Goal: Ask a question

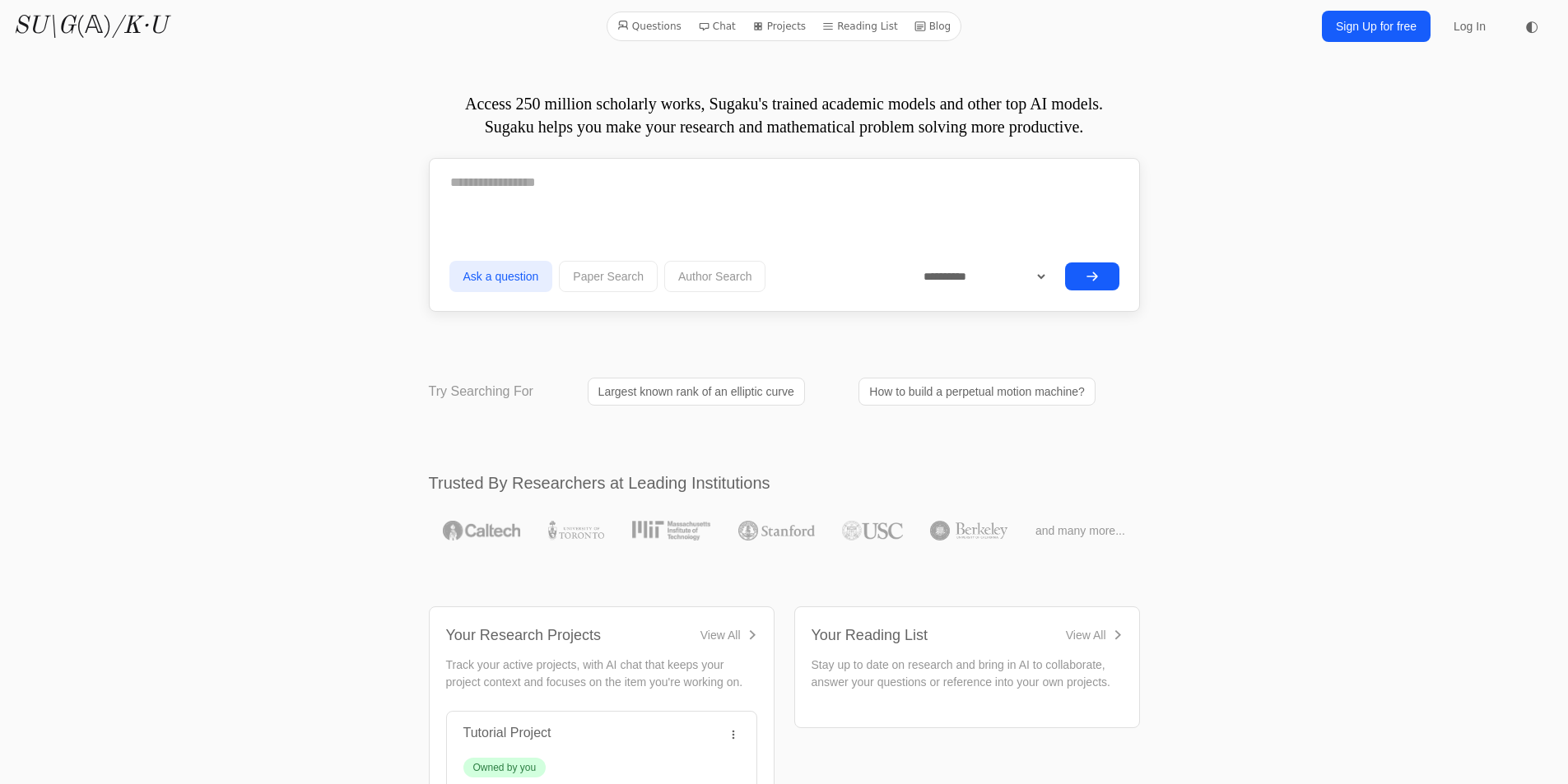
drag, startPoint x: 673, startPoint y: 179, endPoint x: 672, endPoint y: 189, distance: 10.0
click at [673, 179] on textarea at bounding box center [784, 183] width 670 height 41
click at [463, 184] on textarea "**********" at bounding box center [784, 182] width 670 height 39
click at [1104, 273] on button "submit" at bounding box center [1092, 274] width 54 height 28
drag, startPoint x: 615, startPoint y: 188, endPoint x: 137, endPoint y: 185, distance: 478.0
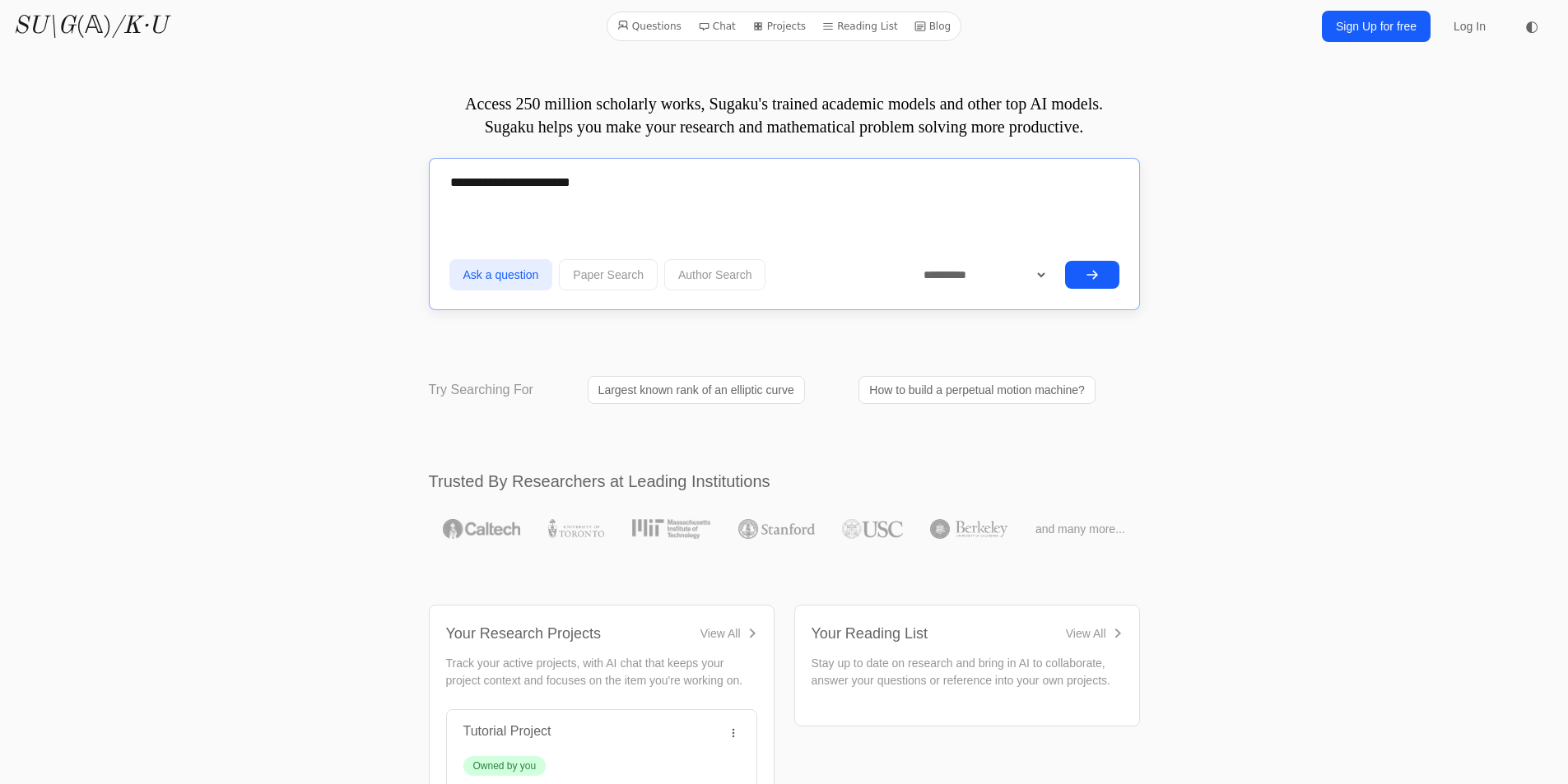
click at [1104, 271] on button "submit" at bounding box center [1092, 274] width 54 height 28
drag, startPoint x: 744, startPoint y: 186, endPoint x: 0, endPoint y: 264, distance: 748.1
click at [847, 185] on textarea "**********" at bounding box center [784, 182] width 670 height 39
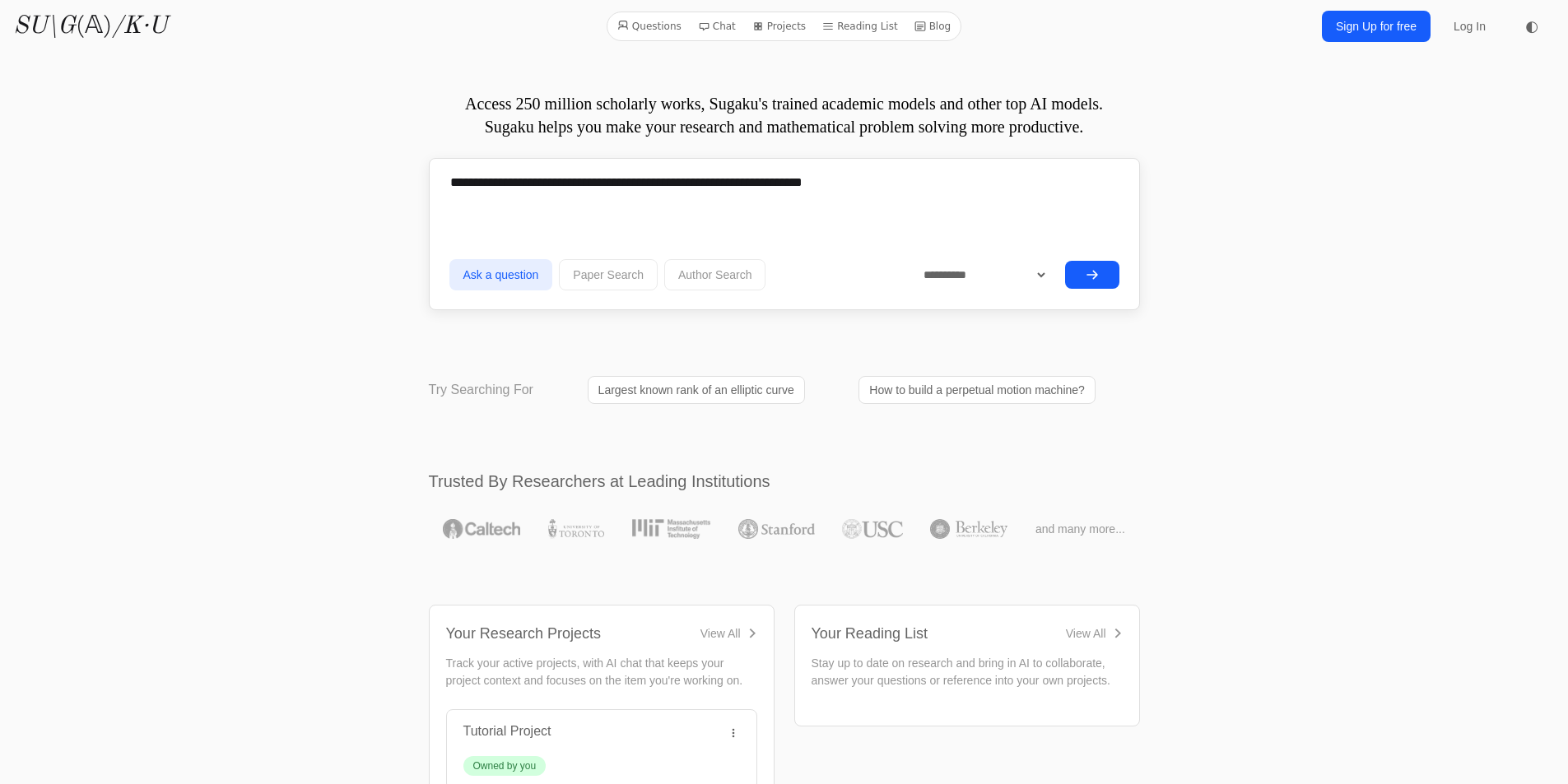
drag, startPoint x: 1099, startPoint y: 273, endPoint x: 310, endPoint y: 100, distance: 807.7
click at [501, 179] on textarea "**********" at bounding box center [784, 182] width 670 height 39
type textarea "**********"
click at [1101, 274] on button "submit" at bounding box center [1092, 274] width 54 height 28
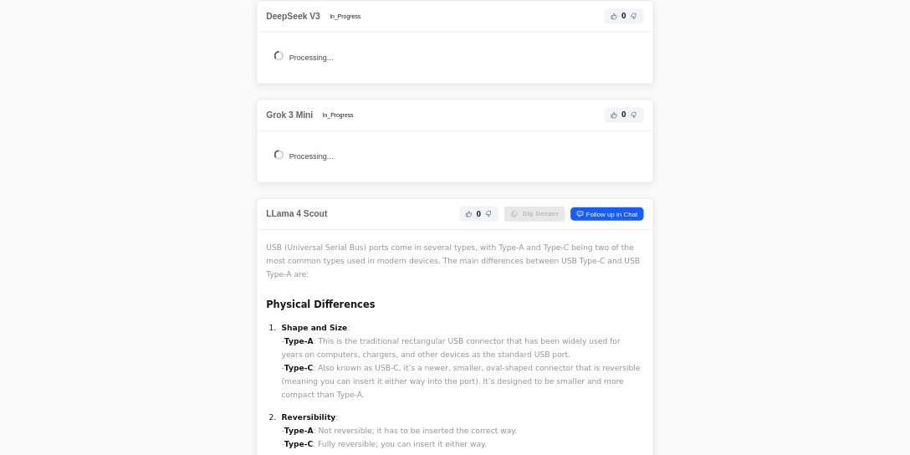
scroll to position [3205, 0]
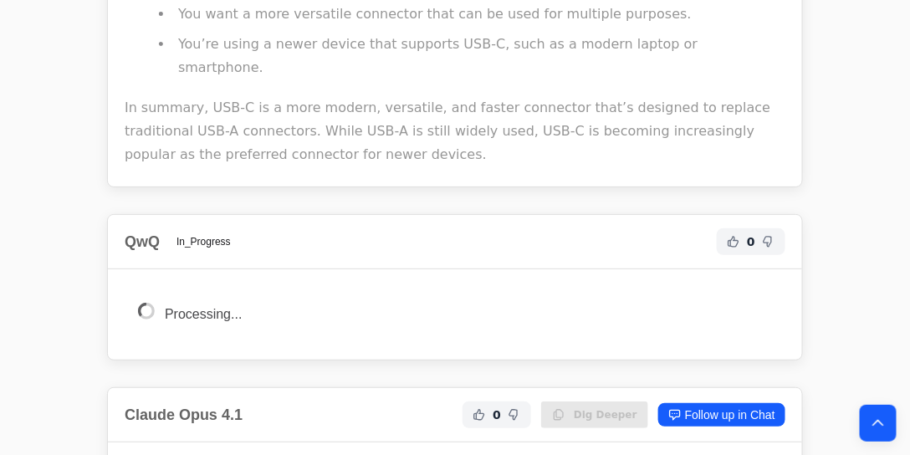
drag, startPoint x: 1523, startPoint y: 3, endPoint x: 877, endPoint y: 368, distance: 742.0
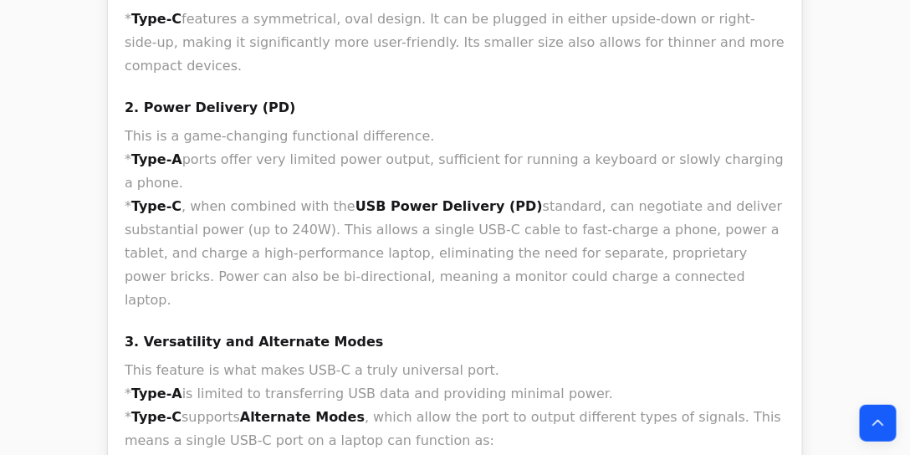
scroll to position [1342, 0]
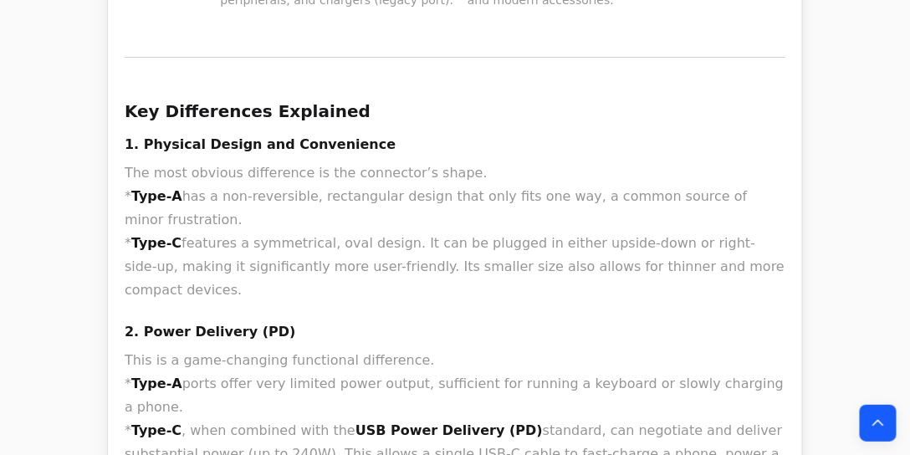
click at [368, 322] on h4 "2. Power Delivery (PD)" at bounding box center [455, 332] width 661 height 20
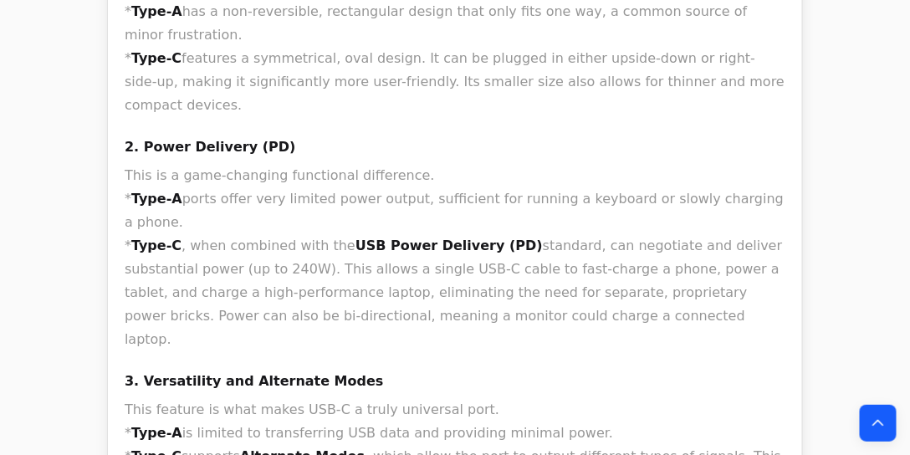
scroll to position [1534, 0]
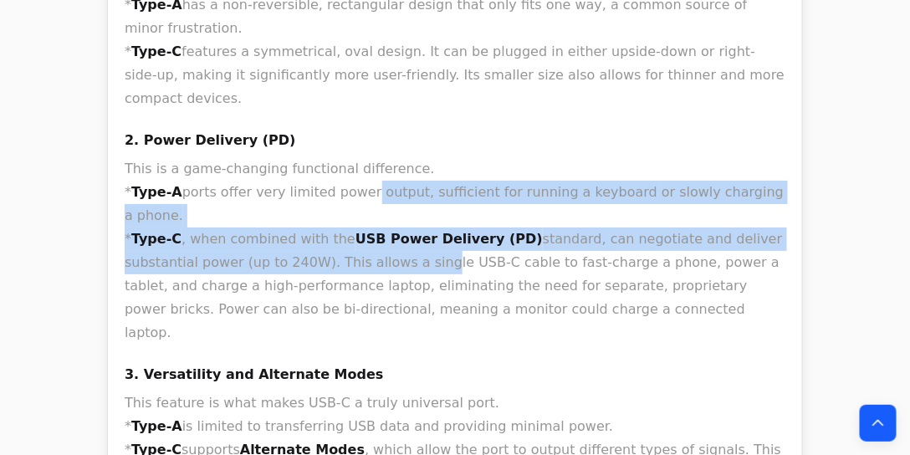
drag, startPoint x: 351, startPoint y: 94, endPoint x: 346, endPoint y: 146, distance: 52.1
click at [346, 157] on p "This is a game-changing functional difference. * Type-A ports offer very limite…" at bounding box center [455, 250] width 661 height 187
click at [582, 189] on p "This is a game-changing functional difference. * Type-A ports offer very limite…" at bounding box center [455, 250] width 661 height 187
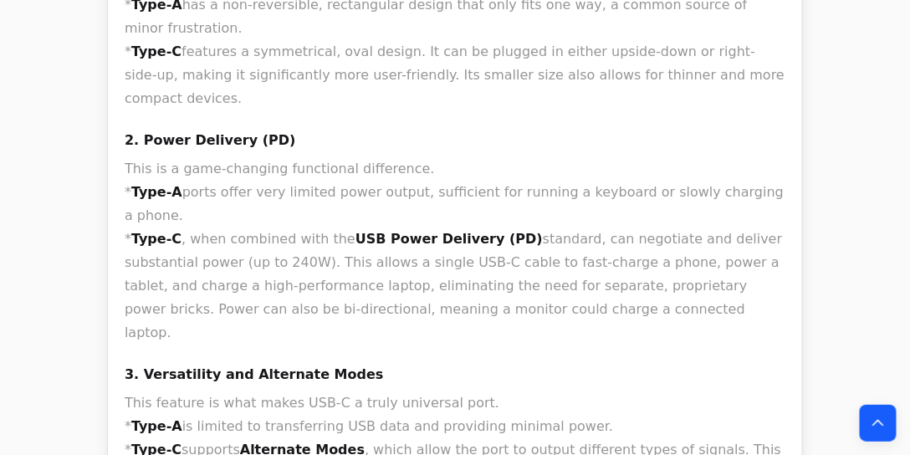
drag, startPoint x: 570, startPoint y: 201, endPoint x: 562, endPoint y: 109, distance: 92.3
click at [562, 157] on p "This is a game-changing functional difference. * Type-A ports offer very limite…" at bounding box center [455, 250] width 661 height 187
click at [597, 157] on p "This is a game-changing functional difference. * Type-A ports offer very limite…" at bounding box center [455, 250] width 661 height 187
drag, startPoint x: 526, startPoint y: 94, endPoint x: 530, endPoint y: 179, distance: 85.4
click at [530, 179] on p "This is a game-changing functional difference. * Type-A ports offer very limite…" at bounding box center [455, 250] width 661 height 187
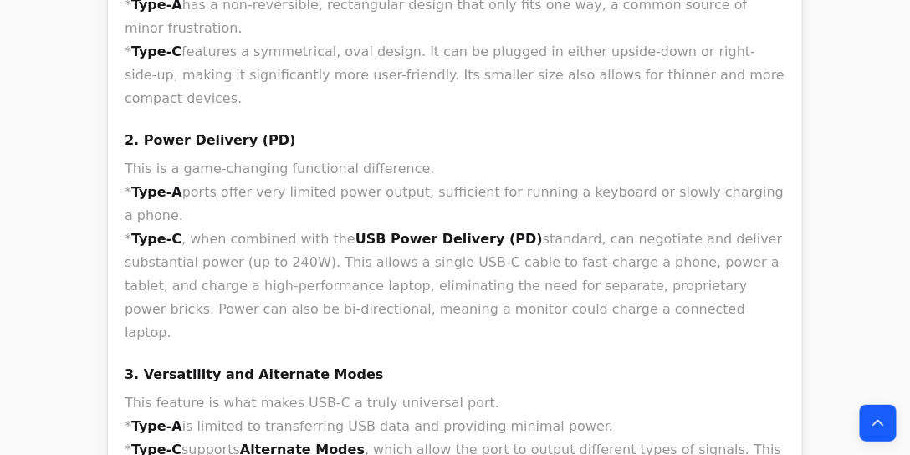
click at [569, 177] on p "This is a game-changing functional difference. * Type-A ports offer very limite…" at bounding box center [455, 250] width 661 height 187
click at [510, 158] on p "This is a game-changing functional difference. * Type-A ports offer very limite…" at bounding box center [455, 250] width 661 height 187
drag, startPoint x: 519, startPoint y: 158, endPoint x: 512, endPoint y: 110, distance: 49.1
click at [512, 157] on p "This is a game-changing functional difference. * Type-A ports offer very limite…" at bounding box center [455, 250] width 661 height 187
click at [601, 157] on p "This is a game-changing functional difference. * Type-A ports offer very limite…" at bounding box center [455, 250] width 661 height 187
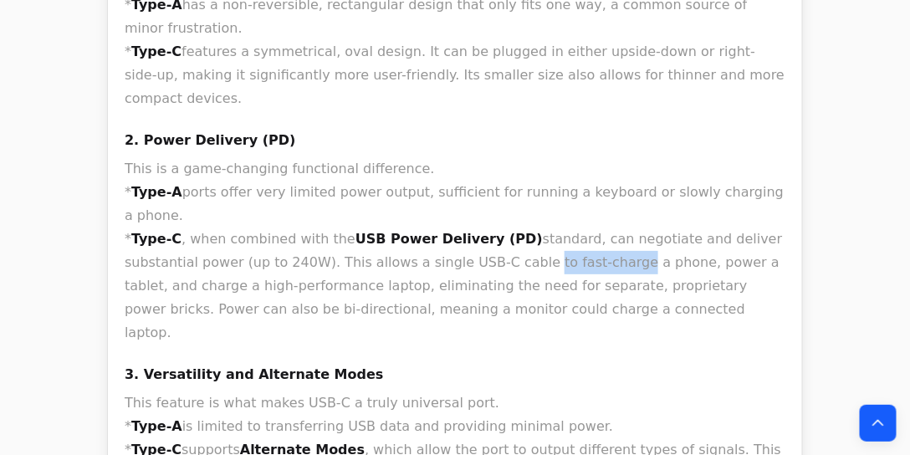
drag, startPoint x: 437, startPoint y: 139, endPoint x: 517, endPoint y: 136, distance: 79.5
click at [517, 157] on p "This is a game-changing functional difference. * Type-A ports offer very limite…" at bounding box center [455, 250] width 661 height 187
click at [613, 157] on p "This is a game-changing functional difference. * Type-A ports offer very limite…" at bounding box center [455, 250] width 661 height 187
click at [536, 157] on p "This is a game-changing functional difference. * Type-A ports offer very limite…" at bounding box center [455, 250] width 661 height 187
click at [612, 164] on p "This is a game-changing functional difference. * Type-A ports offer very limite…" at bounding box center [455, 250] width 661 height 187
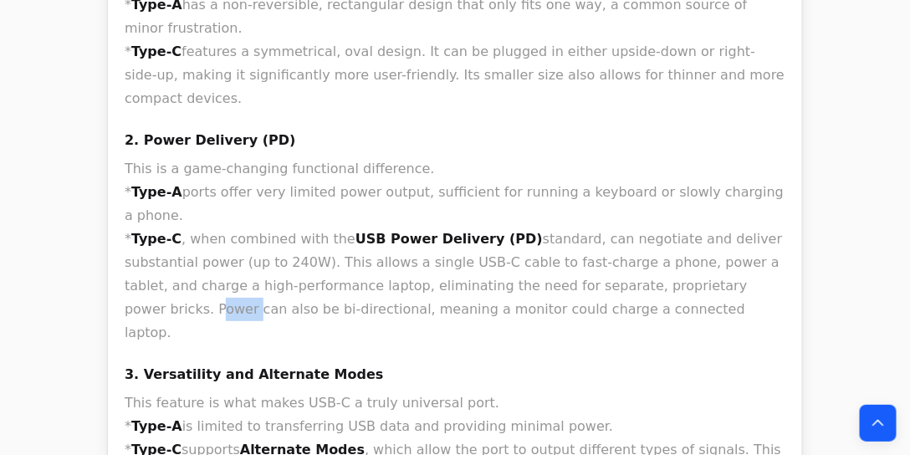
click at [613, 164] on p "This is a game-changing functional difference. * Type-A ports offer very limite…" at bounding box center [455, 250] width 661 height 187
click at [611, 157] on p "This is a game-changing functional difference. * Type-A ports offer very limite…" at bounding box center [455, 250] width 661 height 187
click at [650, 157] on p "This is a game-changing functional difference. * Type-A ports offer very limite…" at bounding box center [455, 250] width 661 height 187
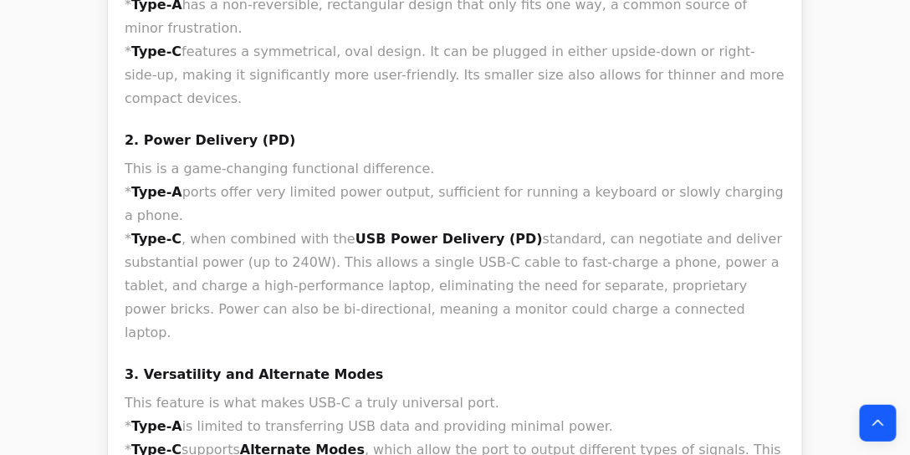
click at [626, 164] on p "This is a game-changing functional difference. * Type-A ports offer very limite…" at bounding box center [455, 250] width 661 height 187
click at [667, 162] on p "This is a game-changing functional difference. * Type-A ports offer very limite…" at bounding box center [455, 250] width 661 height 187
click at [639, 197] on p "This is a game-changing functional difference. * Type-A ports offer very limite…" at bounding box center [455, 250] width 661 height 187
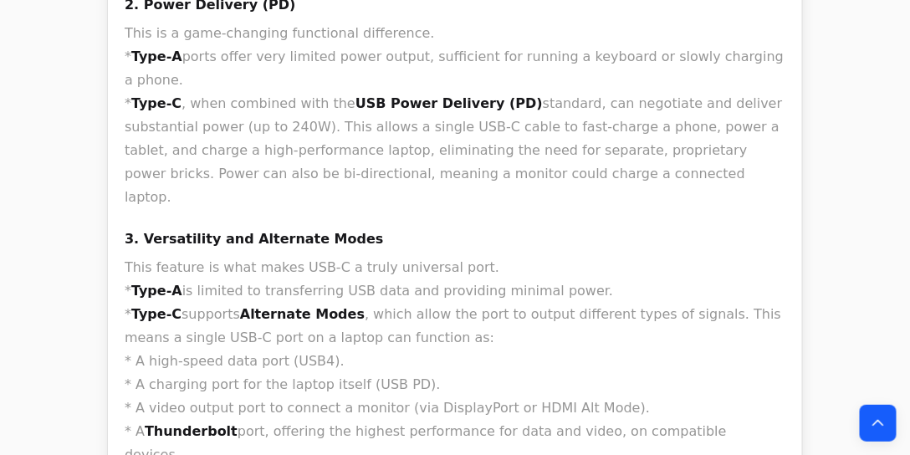
scroll to position [1721, 0]
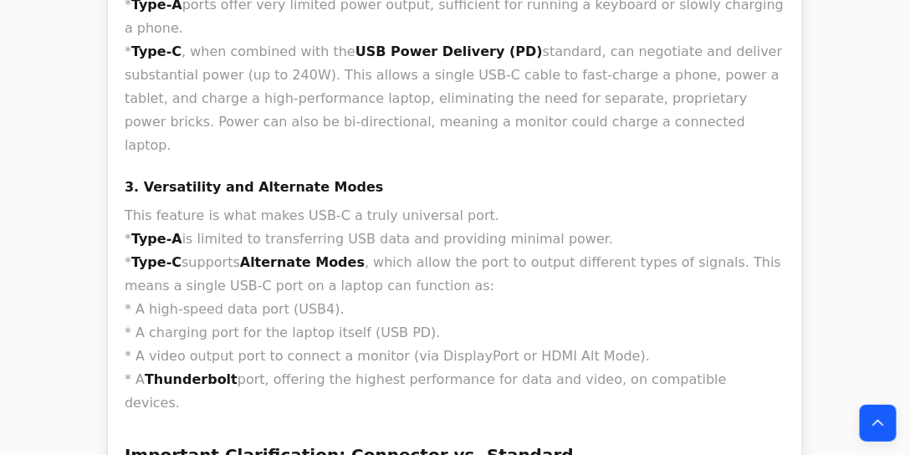
drag, startPoint x: 428, startPoint y: 153, endPoint x: 464, endPoint y: 178, distance: 43.9
click at [464, 204] on p "This feature is what makes USB-C a truly universal port. * Type-A is limited to…" at bounding box center [455, 309] width 661 height 211
click at [480, 204] on p "This feature is what makes USB-C a truly universal port. * Type-A is limited to…" at bounding box center [455, 309] width 661 height 211
click at [463, 204] on p "This feature is what makes USB-C a truly universal port. * Type-A is limited to…" at bounding box center [455, 309] width 661 height 211
click at [546, 204] on p "This feature is what makes USB-C a truly universal port. * Type-A is limited to…" at bounding box center [455, 309] width 661 height 211
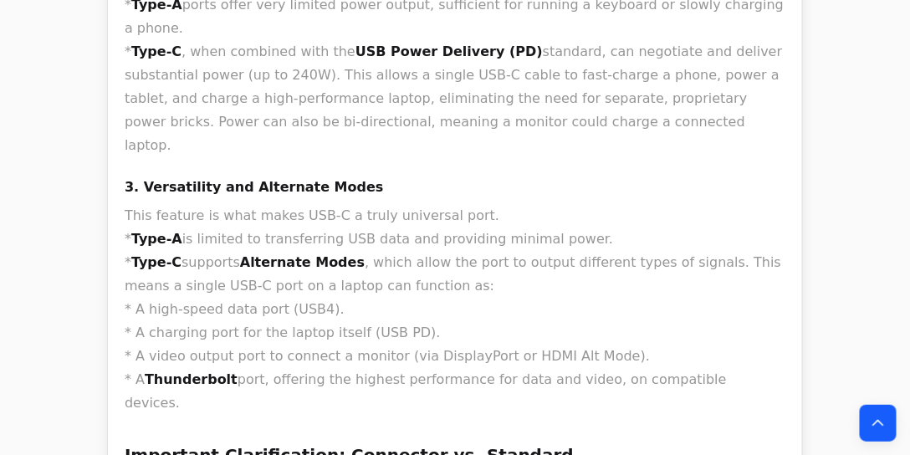
click at [458, 204] on p "This feature is what makes USB-C a truly universal port. * Type-A is limited to…" at bounding box center [455, 309] width 661 height 211
click at [379, 220] on p "This feature is what makes USB-C a truly universal port. * Type-A is limited to…" at bounding box center [455, 309] width 661 height 211
click at [294, 229] on p "This feature is what makes USB-C a truly universal port. * Type-A is limited to…" at bounding box center [455, 309] width 661 height 211
click at [388, 204] on p "This feature is what makes USB-C a truly universal port. * Type-A is limited to…" at bounding box center [455, 309] width 661 height 211
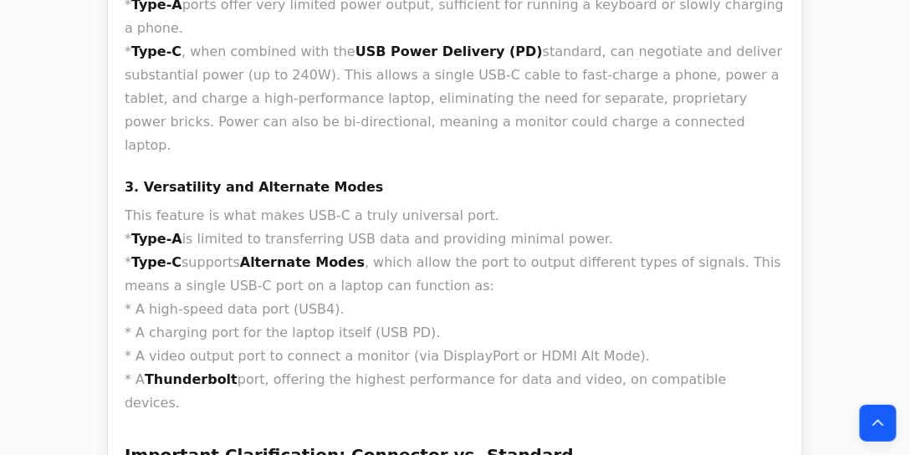
click at [192, 207] on p "This feature is what makes USB-C a truly universal port. * Type-A is limited to…" at bounding box center [455, 309] width 661 height 211
click at [437, 204] on p "This feature is what makes USB-C a truly universal port. * Type-A is limited to…" at bounding box center [455, 309] width 661 height 211
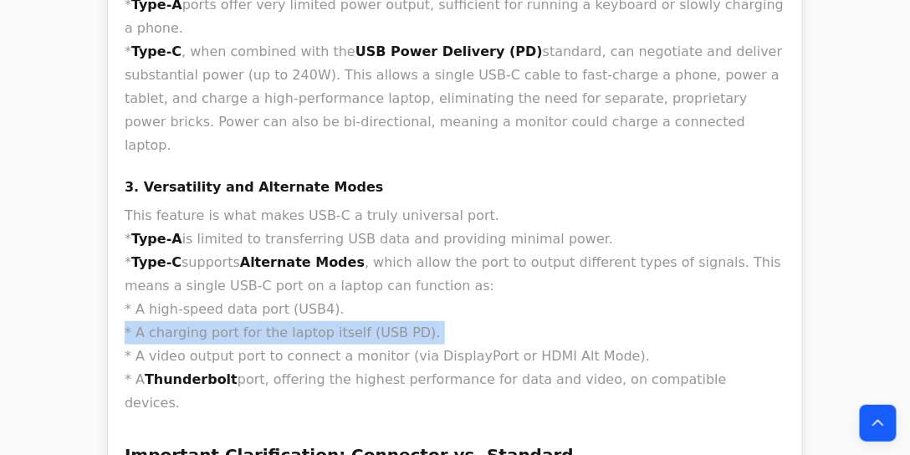
click at [437, 204] on p "This feature is what makes USB-C a truly universal port. * Type-A is limited to…" at bounding box center [455, 309] width 661 height 211
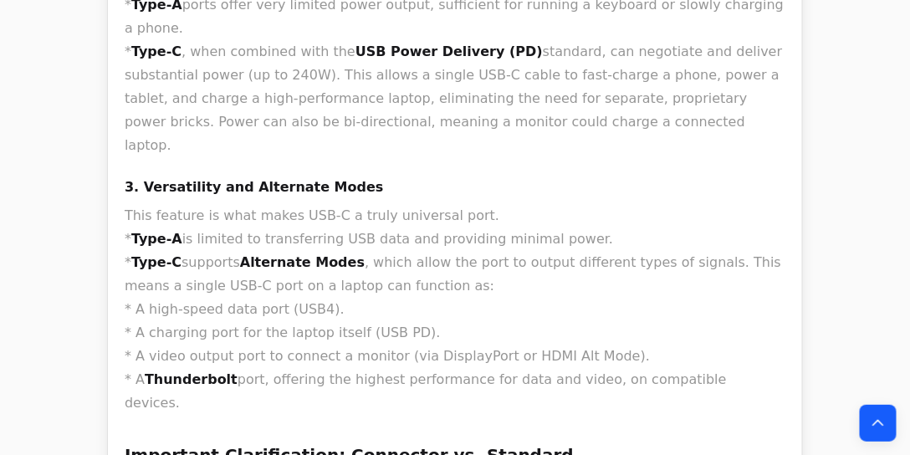
click at [458, 204] on p "This feature is what makes USB-C a truly universal port. * Type-A is limited to…" at bounding box center [455, 309] width 661 height 211
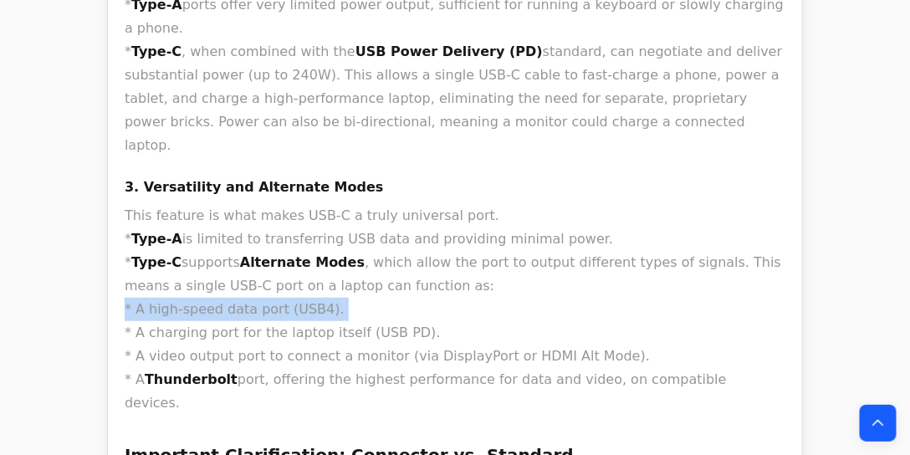
click at [458, 204] on p "This feature is what makes USB-C a truly universal port. * Type-A is limited to…" at bounding box center [455, 309] width 661 height 211
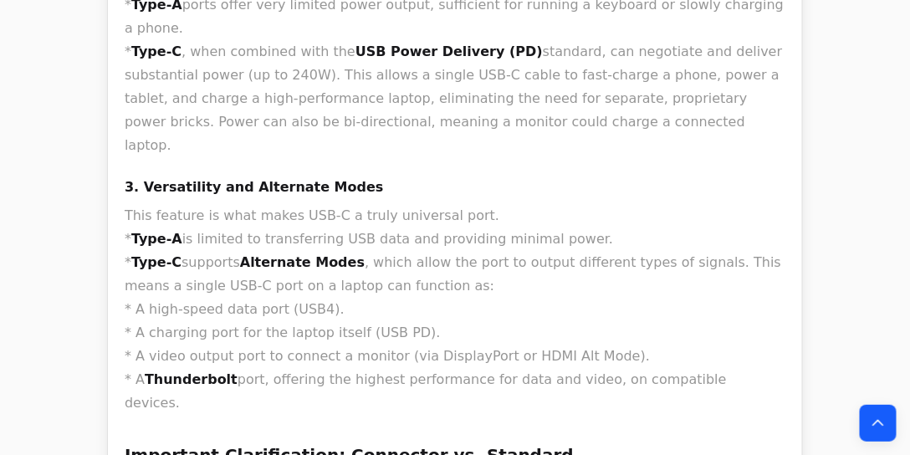
click at [445, 204] on p "This feature is what makes USB-C a truly universal port. * Type-A is limited to…" at bounding box center [455, 309] width 661 height 211
drag, startPoint x: 213, startPoint y: 208, endPoint x: 260, endPoint y: 204, distance: 47.0
click at [260, 204] on p "This feature is what makes USB-C a truly universal port. * Type-A is limited to…" at bounding box center [455, 309] width 661 height 211
click at [463, 204] on p "This feature is what makes USB-C a truly universal port. * Type-A is limited to…" at bounding box center [455, 309] width 661 height 211
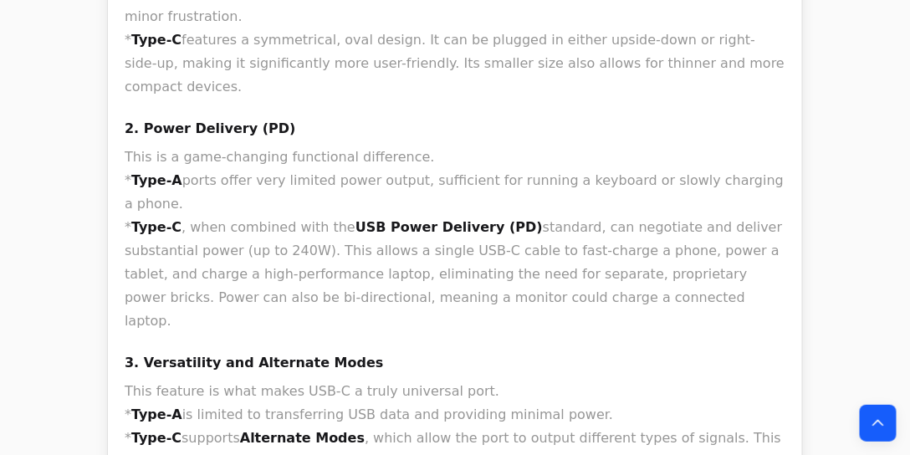
scroll to position [0, 0]
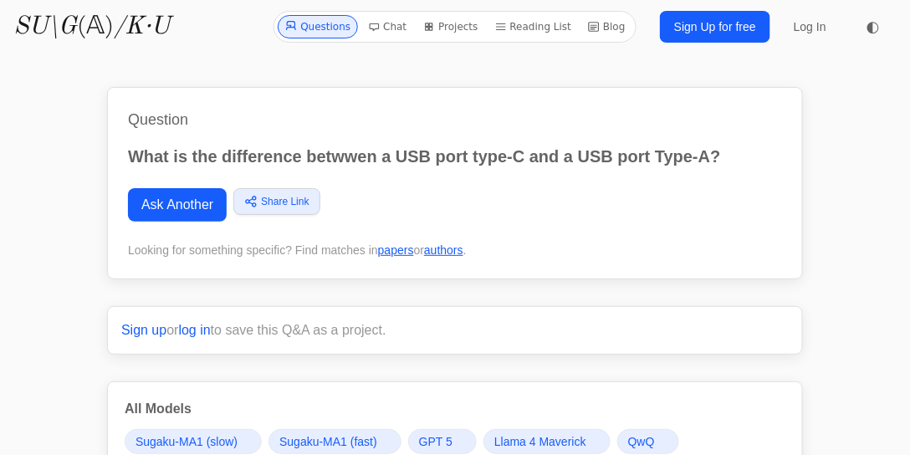
click at [184, 202] on link "Ask Another" at bounding box center [177, 204] width 99 height 33
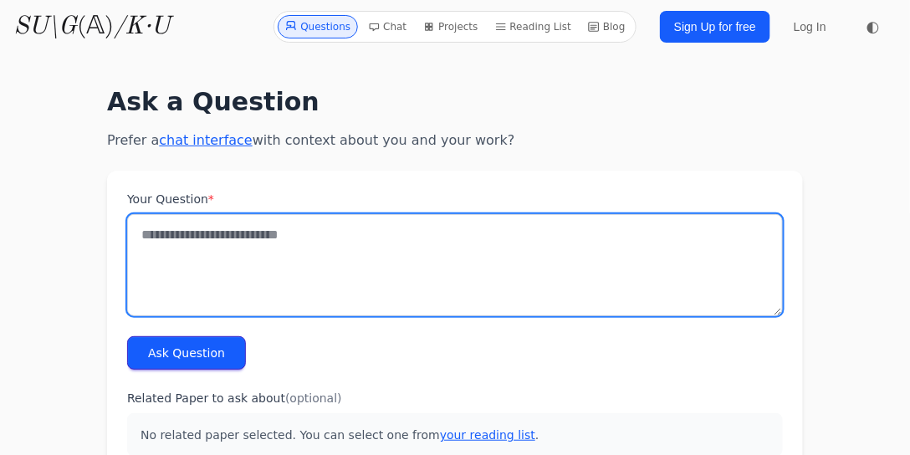
click at [279, 276] on textarea "Your Question *" at bounding box center [455, 265] width 656 height 102
click at [313, 276] on textarea "Your Question *" at bounding box center [455, 265] width 656 height 102
click at [299, 275] on textarea "Your Question *" at bounding box center [455, 265] width 656 height 102
click at [309, 274] on textarea "Your Question *" at bounding box center [455, 265] width 656 height 102
type textarea "*"
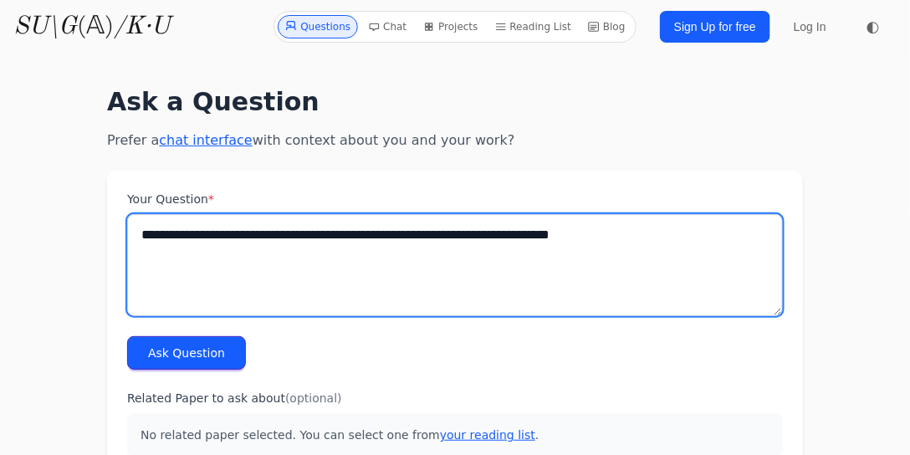
click at [653, 274] on textarea "**********" at bounding box center [455, 265] width 656 height 102
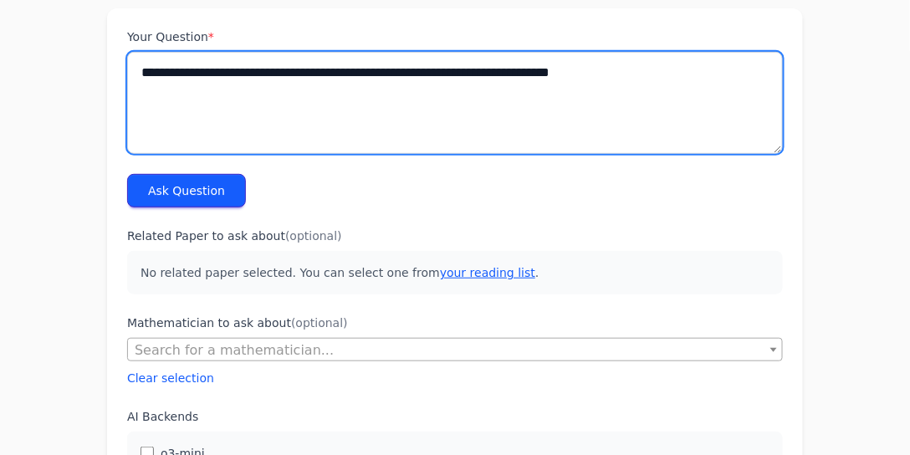
scroll to position [161, 0]
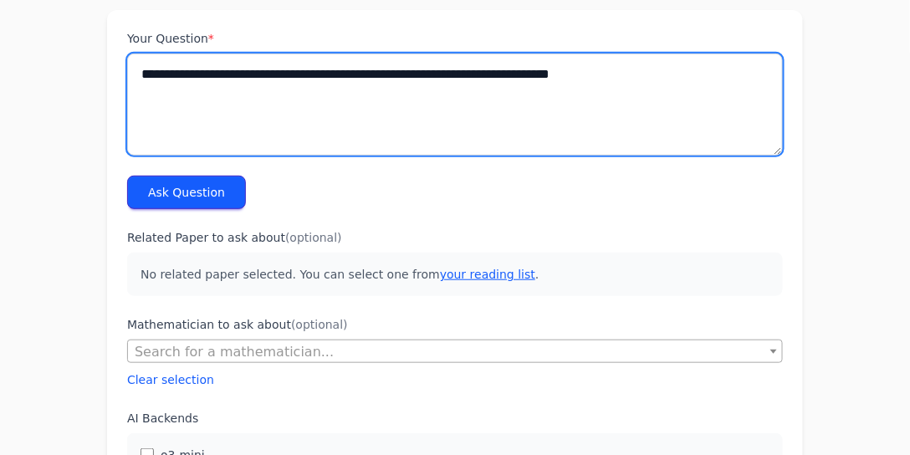
type textarea "**********"
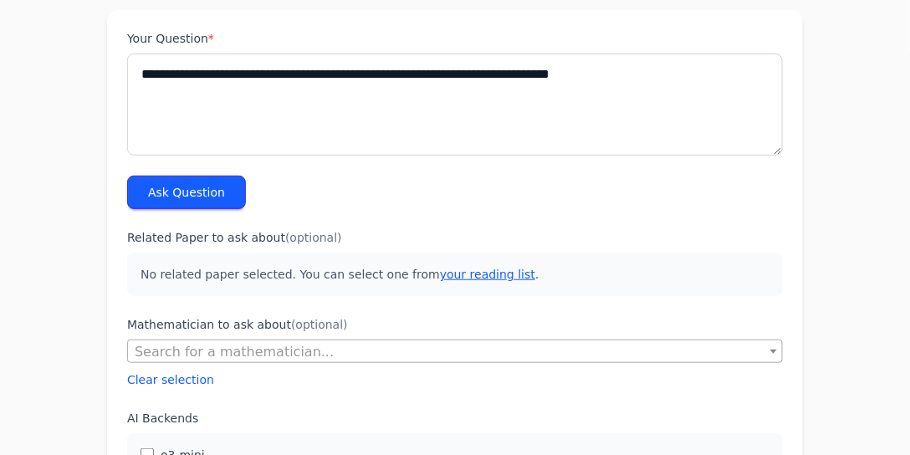
click at [197, 189] on button "Ask Question" at bounding box center [186, 192] width 119 height 33
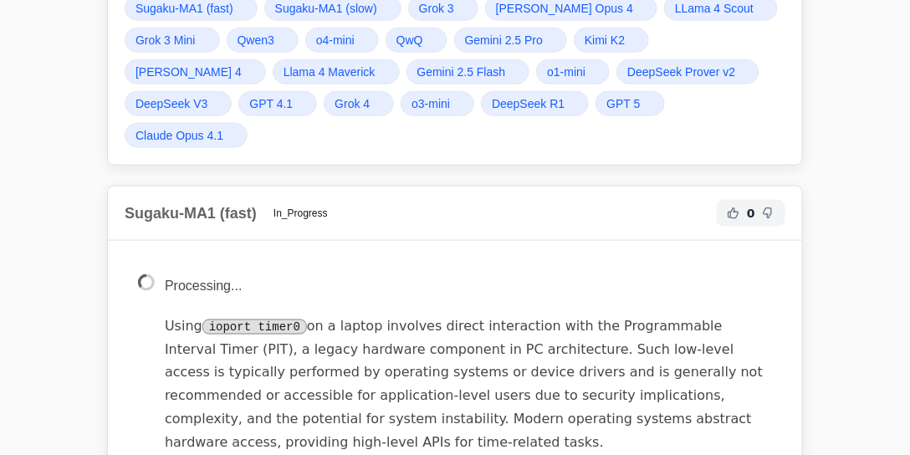
scroll to position [607, 0]
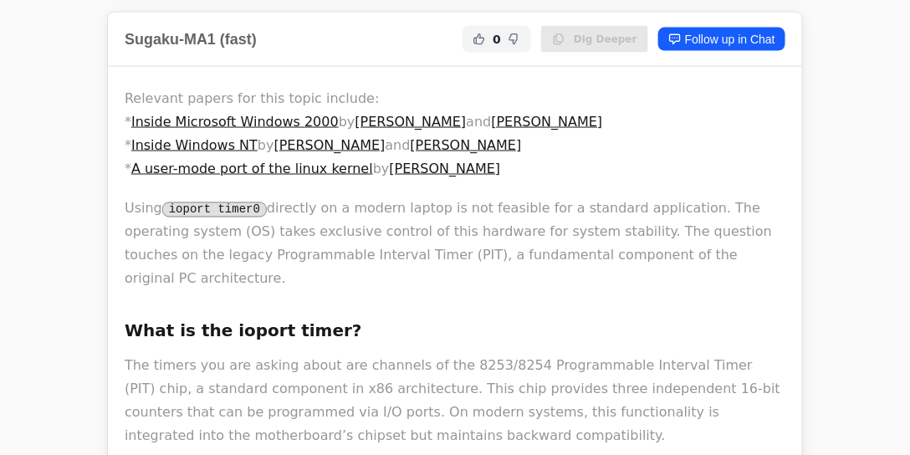
click at [671, 229] on p "Using ioport timer0 directly on a modern laptop is not feasible for a standard …" at bounding box center [455, 244] width 661 height 94
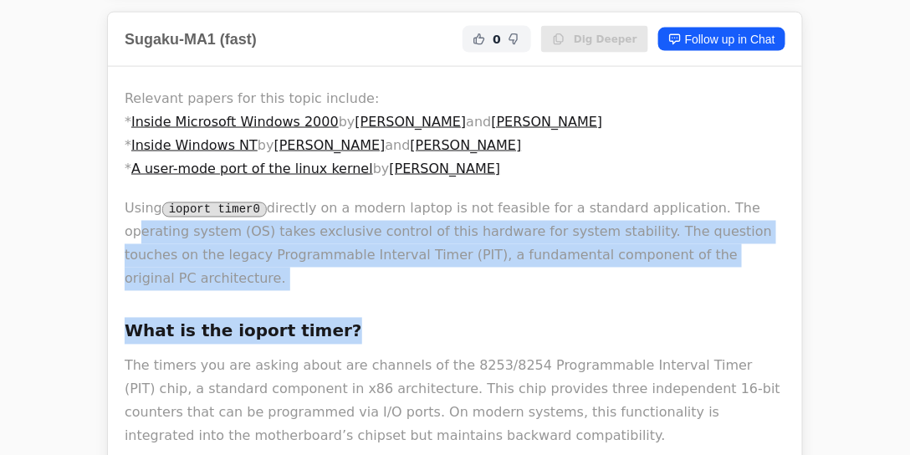
drag, startPoint x: 714, startPoint y: 192, endPoint x: 724, endPoint y: 262, distance: 70.0
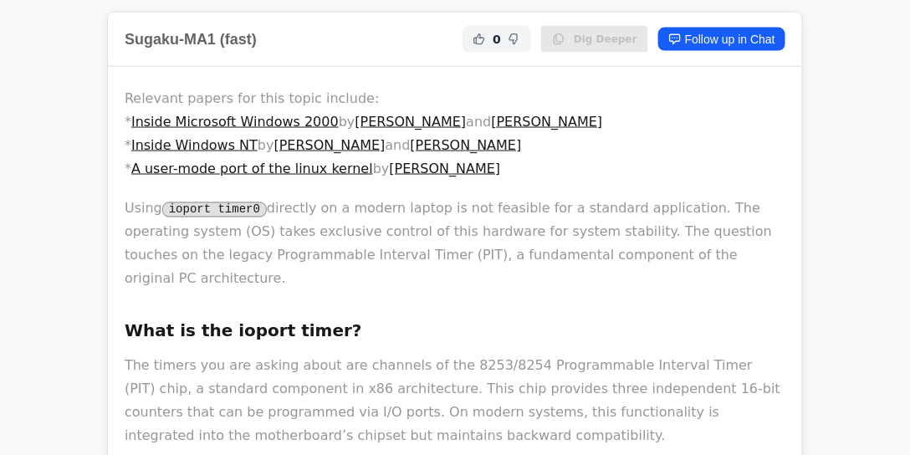
drag, startPoint x: 726, startPoint y: 219, endPoint x: 709, endPoint y: 136, distance: 85.3
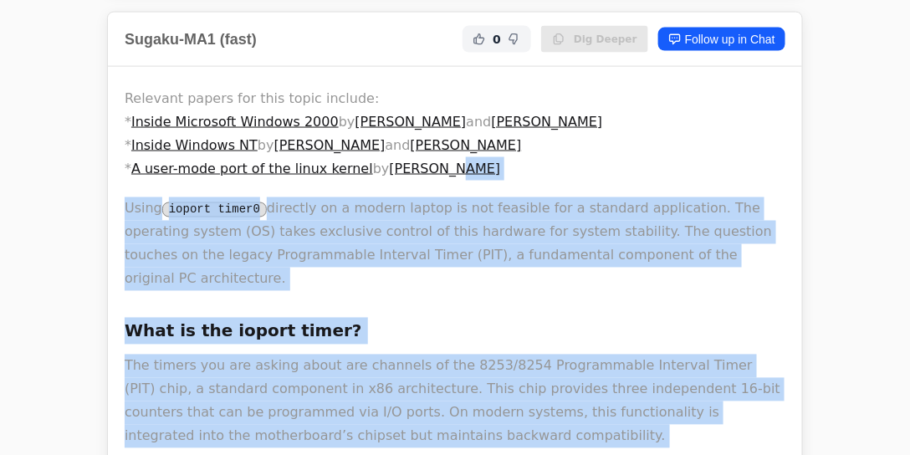
drag, startPoint x: 722, startPoint y: 130, endPoint x: 735, endPoint y: 137, distance: 15.4
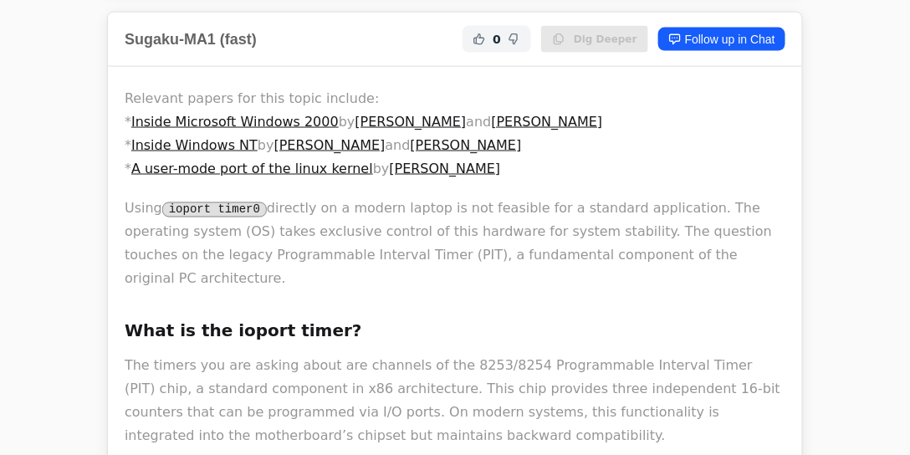
click at [759, 208] on p "Using ioport timer0 directly on a modern laptop is not feasible for a standard …" at bounding box center [455, 244] width 661 height 94
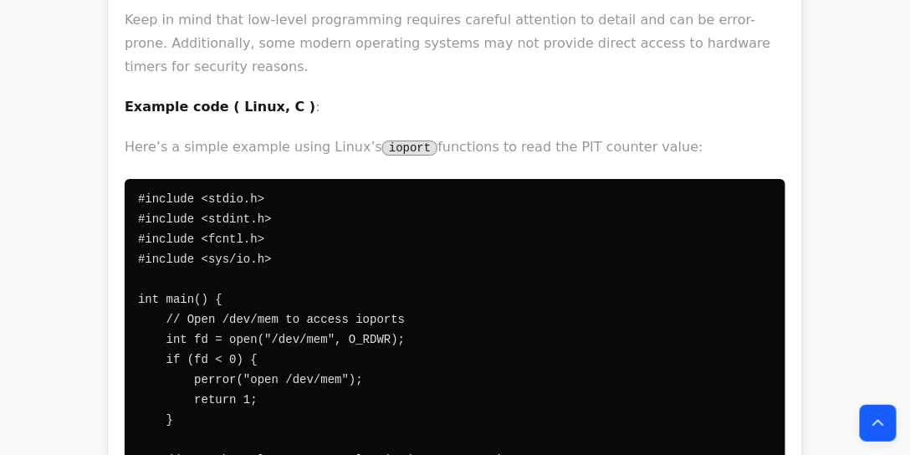
scroll to position [0, 0]
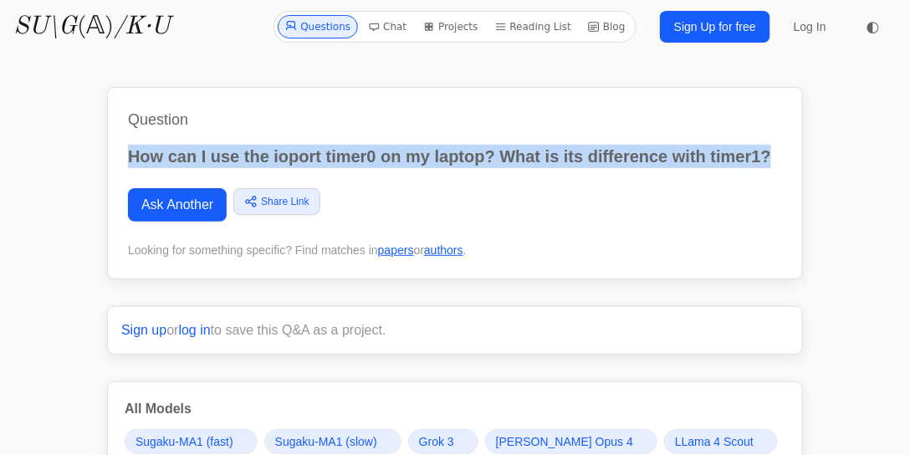
drag, startPoint x: 770, startPoint y: 154, endPoint x: 78, endPoint y: 155, distance: 691.7
click at [137, 151] on p "How can I use the ioport timer0 on my laptop? What is its difference with timer…" at bounding box center [455, 156] width 654 height 23
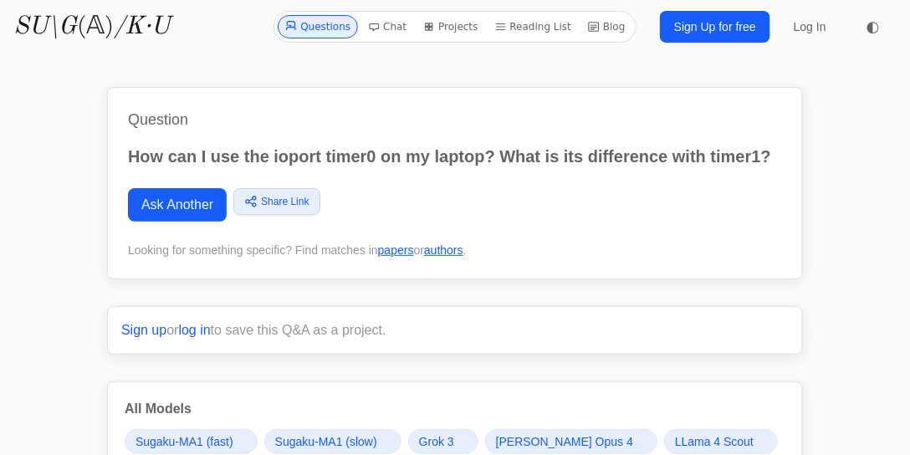
drag, startPoint x: 137, startPoint y: 151, endPoint x: 623, endPoint y: 204, distance: 488.9
click at [623, 204] on div "Ask Another Share Link Copy link Twitter Facebook LinkedIn Email Bluesky Mathst…" at bounding box center [455, 204] width 654 height 33
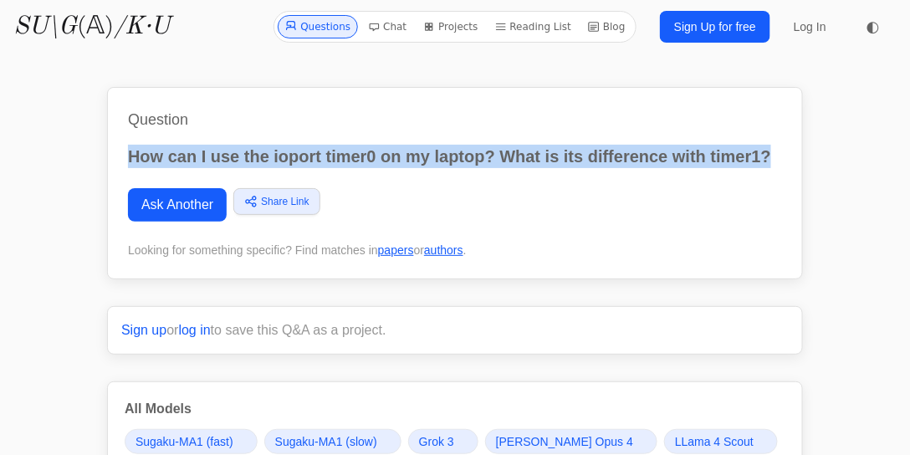
drag, startPoint x: 763, startPoint y: 157, endPoint x: 118, endPoint y: 158, distance: 644.9
click at [118, 158] on div "Question How can I use the ioport timer0 on my laptop? What is its difference w…" at bounding box center [455, 183] width 696 height 192
copy p "How can I use the ioport timer0 on my laptop? What is its difference with timer…"
click at [194, 201] on link "Ask Another" at bounding box center [177, 204] width 99 height 33
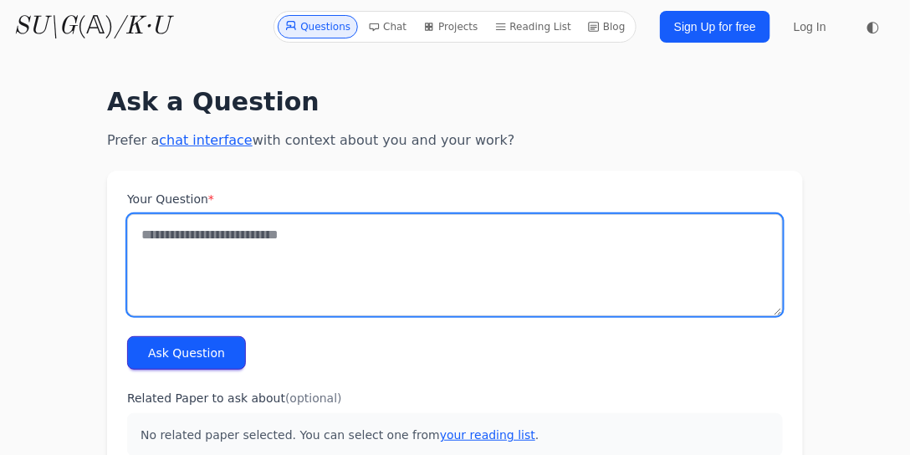
click at [220, 229] on textarea "Your Question *" at bounding box center [455, 265] width 656 height 102
paste textarea "**********"
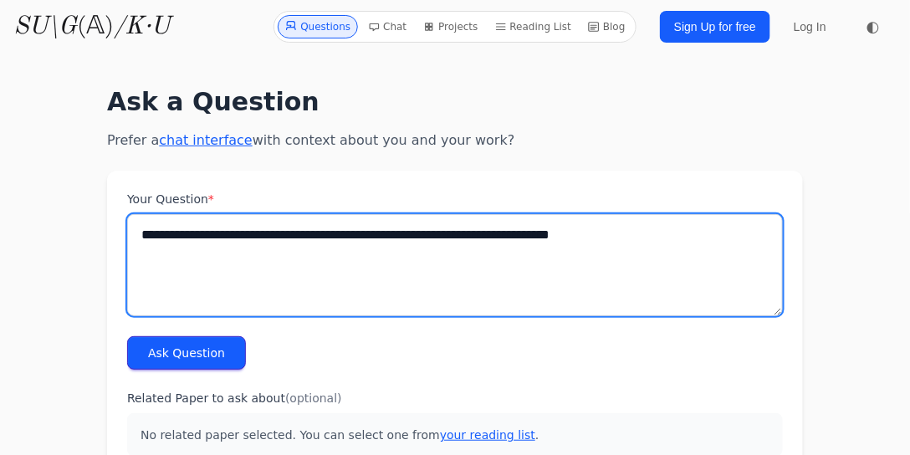
click at [262, 238] on textarea "**********" at bounding box center [455, 265] width 656 height 102
type textarea "**********"
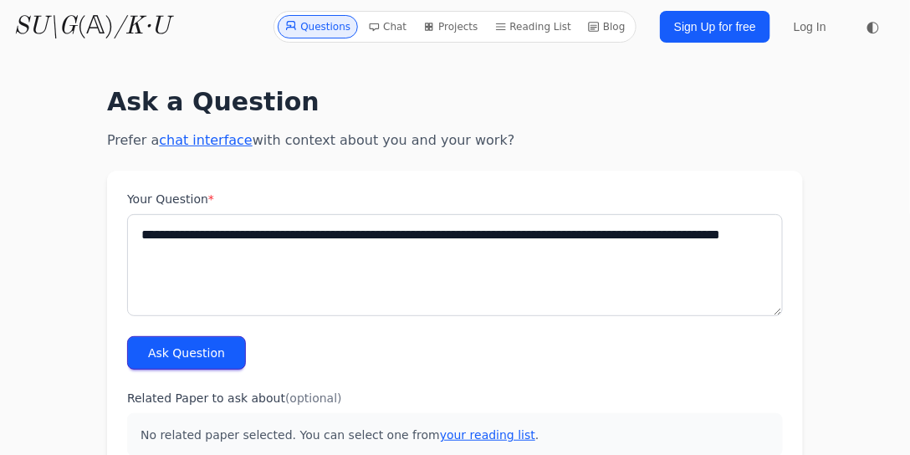
click at [180, 350] on button "Ask Question" at bounding box center [186, 352] width 119 height 33
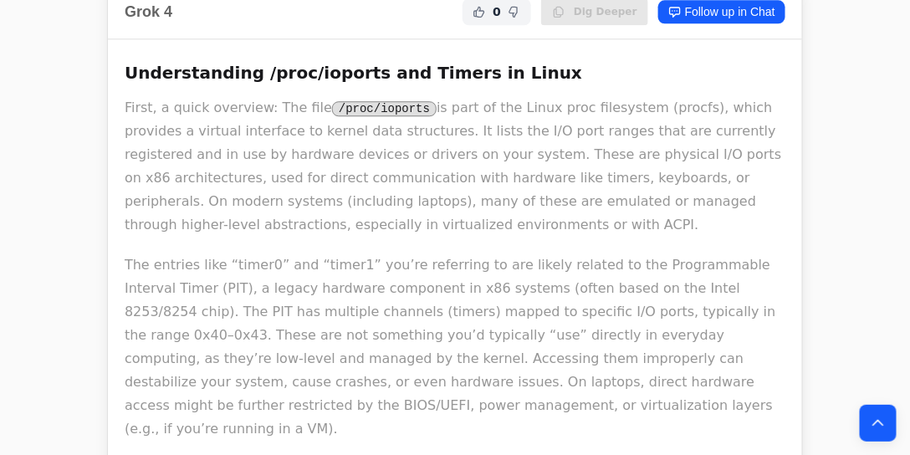
scroll to position [7489, 0]
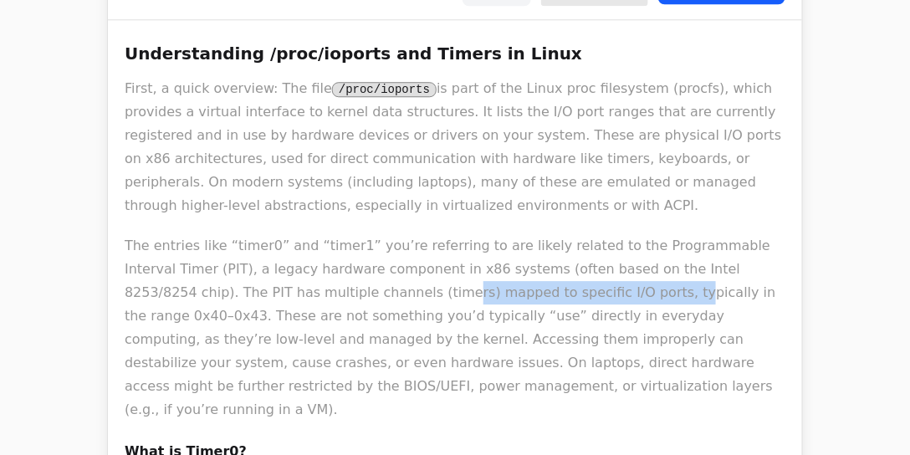
drag, startPoint x: 263, startPoint y: 94, endPoint x: 490, endPoint y: 104, distance: 226.9
click at [464, 234] on p "The entries like “timer0” and “timer1” you’re referring to are likely related t…" at bounding box center [455, 327] width 661 height 187
click at [442, 234] on p "The entries like “timer0” and “timer1” you’re referring to are likely related t…" at bounding box center [455, 327] width 661 height 187
click at [486, 234] on p "The entries like “timer0” and “timer1” you’re referring to are likely related t…" at bounding box center [455, 327] width 661 height 187
drag, startPoint x: 350, startPoint y: 99, endPoint x: 428, endPoint y: 101, distance: 77.8
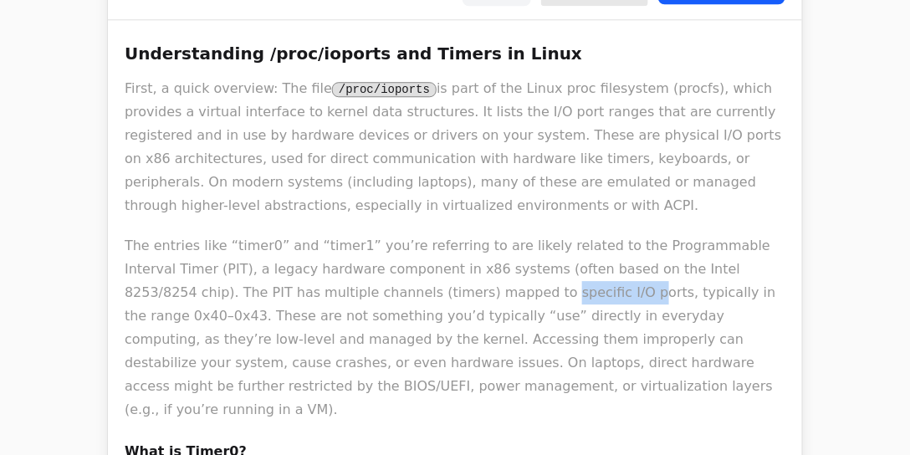
click at [428, 234] on p "The entries like “timer0” and “timer1” you’re referring to are likely related t…" at bounding box center [455, 327] width 661 height 187
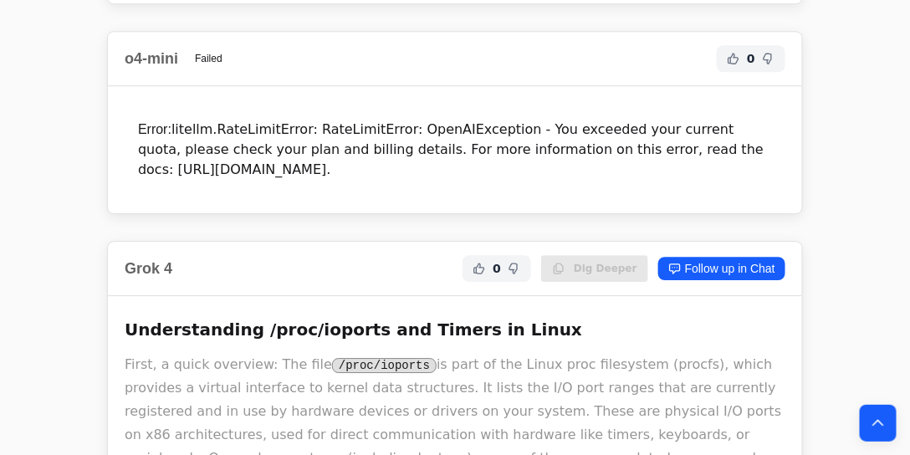
scroll to position [4707, 0]
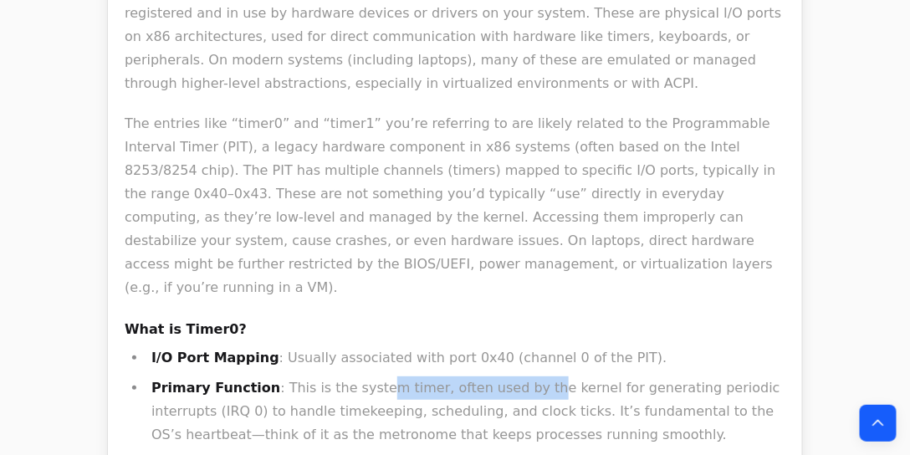
drag, startPoint x: 357, startPoint y: 60, endPoint x: 500, endPoint y: 52, distance: 143.3
click at [500, 376] on li "Primary Function : This is the system timer, often used by the kernel for gener…" at bounding box center [465, 411] width 639 height 70
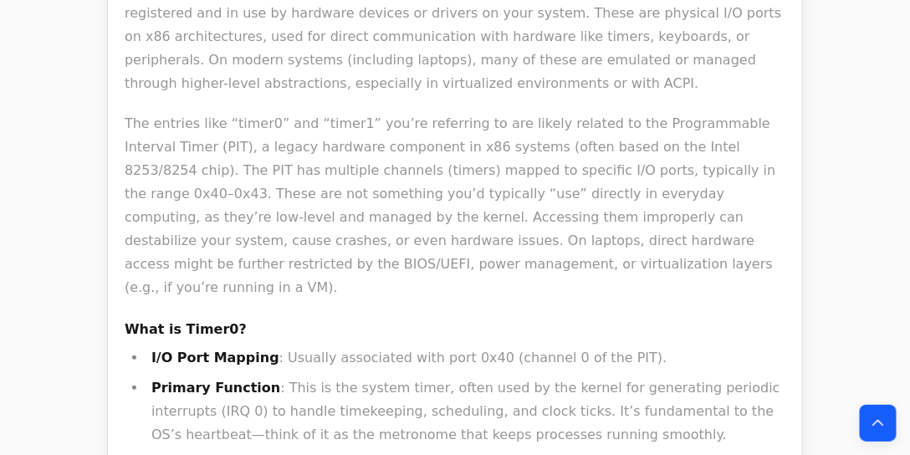
click at [546, 346] on ul "I/O Port Mapping : Usually associated with port 0x40 (channel 0 of the PIT). Pr…" at bounding box center [455, 446] width 661 height 201
drag, startPoint x: 468, startPoint y: 48, endPoint x: 507, endPoint y: 49, distance: 39.3
click at [507, 346] on ul "I/O Port Mapping : Usually associated with port 0x40 (channel 0 of the PIT). Pr…" at bounding box center [455, 446] width 661 height 201
click at [552, 346] on ul "I/O Port Mapping : Usually associated with port 0x40 (channel 0 of the PIT). Pr…" at bounding box center [455, 446] width 661 height 201
drag, startPoint x: 342, startPoint y: 254, endPoint x: 480, endPoint y: 251, distance: 138.1
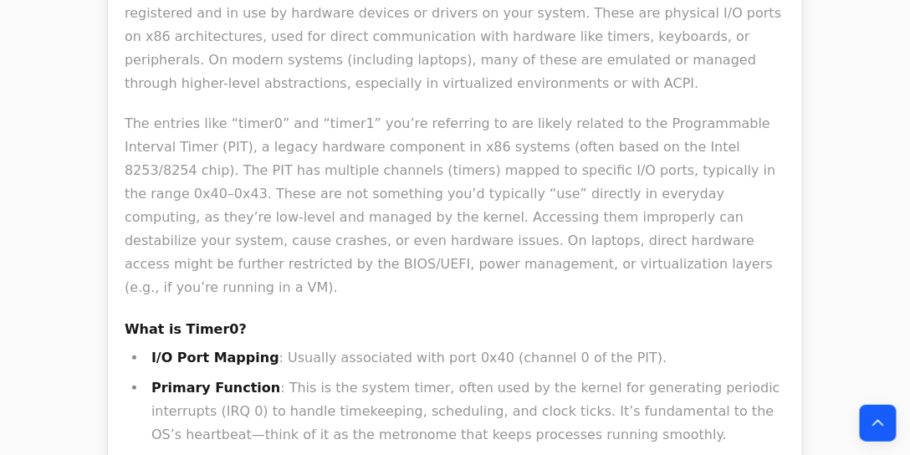
drag, startPoint x: 652, startPoint y: 236, endPoint x: 627, endPoint y: 333, distance: 100.2
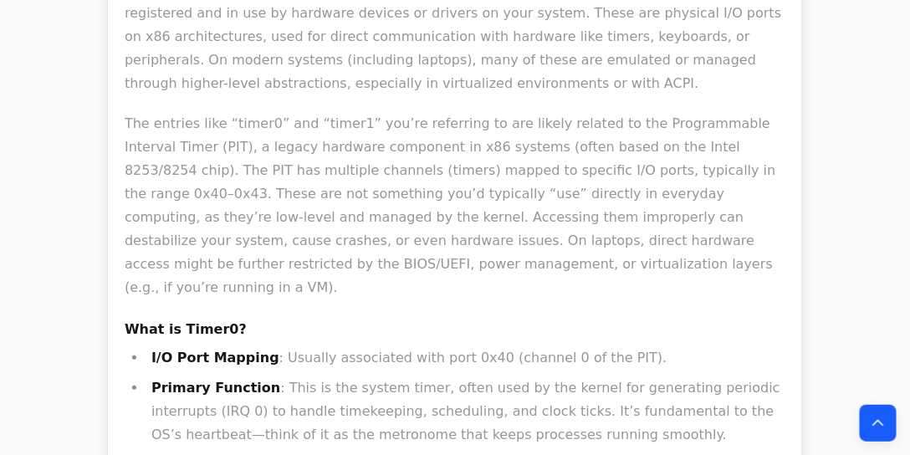
drag, startPoint x: 667, startPoint y: 259, endPoint x: 669, endPoint y: 335, distance: 76.2
drag, startPoint x: 704, startPoint y: 251, endPoint x: 708, endPoint y: 325, distance: 73.7
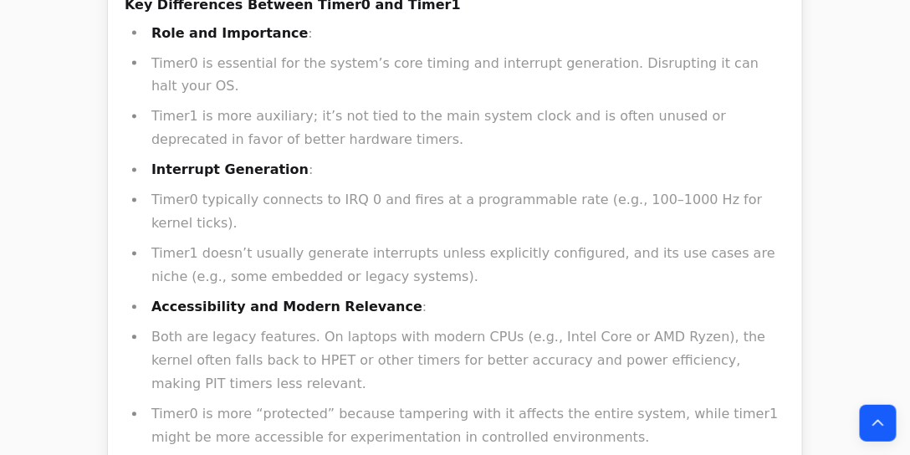
scroll to position [5901, 0]
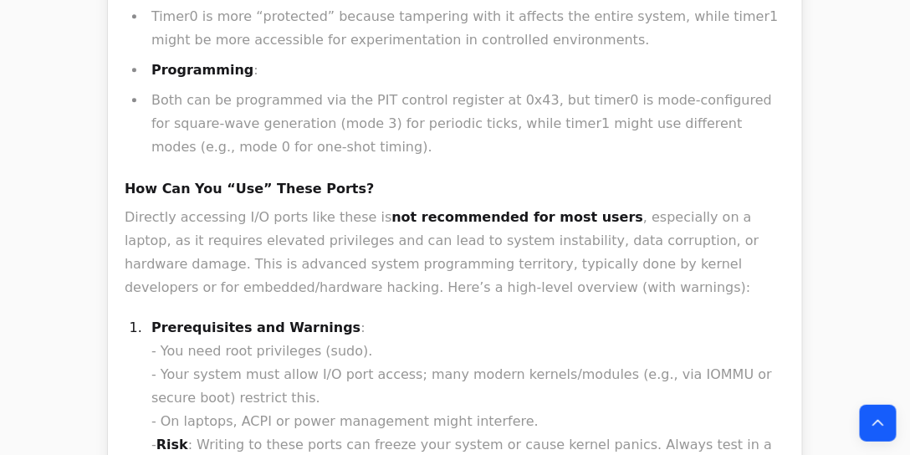
drag, startPoint x: 636, startPoint y: 127, endPoint x: 637, endPoint y: 185, distance: 57.7
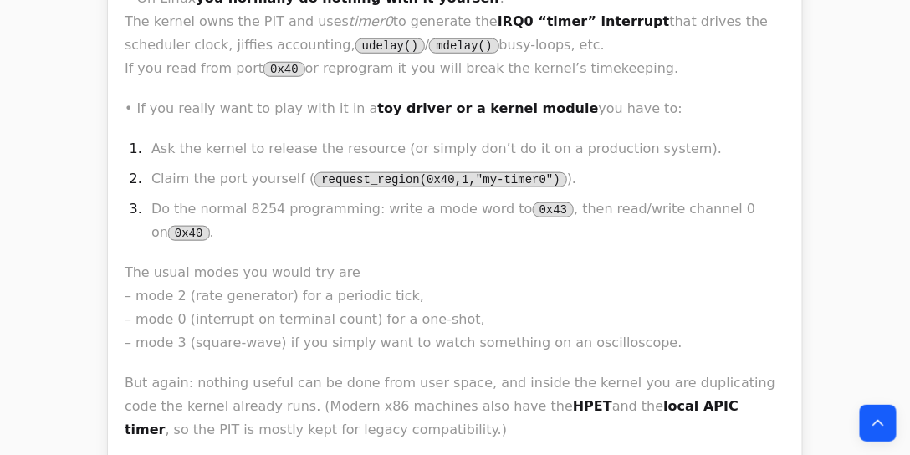
scroll to position [8289, 0]
click at [319, 97] on div "On every PC-compatible machine the resources called timer0 and timer1 in /proc/…" at bounding box center [455, 370] width 661 height 1625
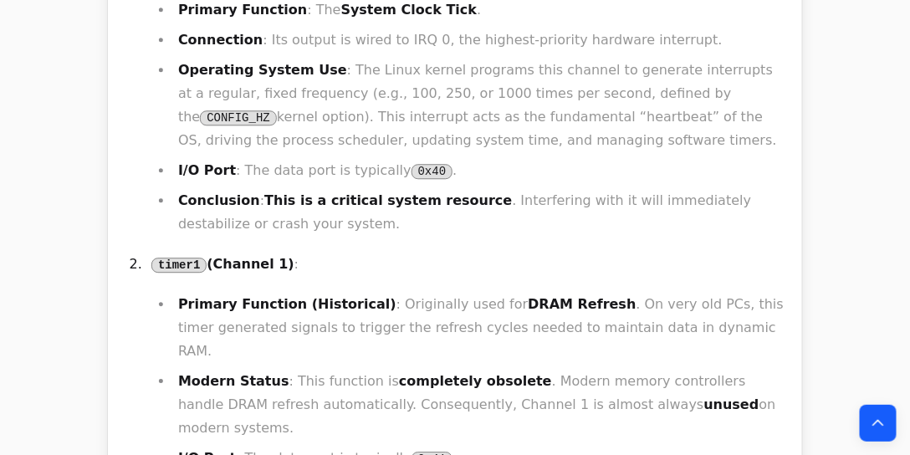
scroll to position [0, 0]
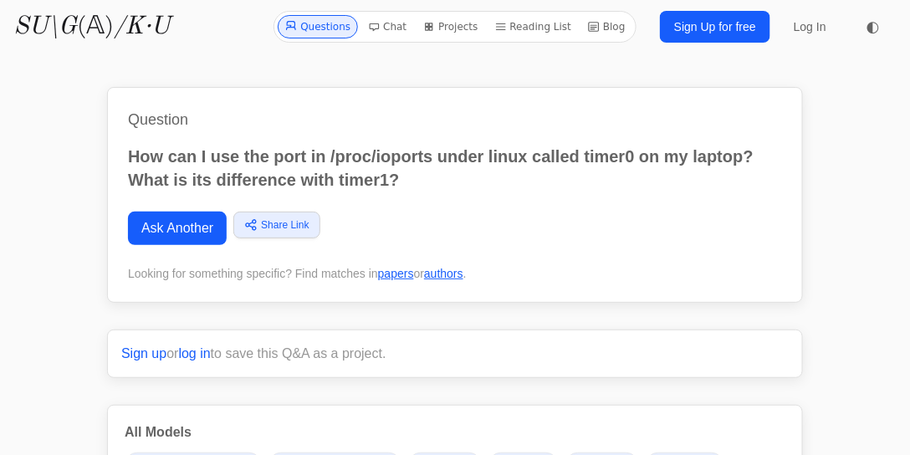
click at [169, 242] on link "Ask Another" at bounding box center [177, 228] width 99 height 33
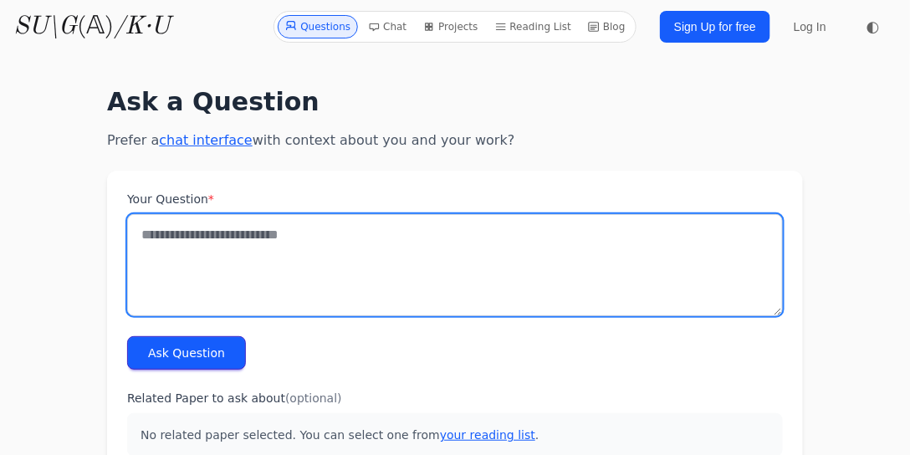
click at [269, 242] on textarea "Your Question *" at bounding box center [455, 265] width 656 height 102
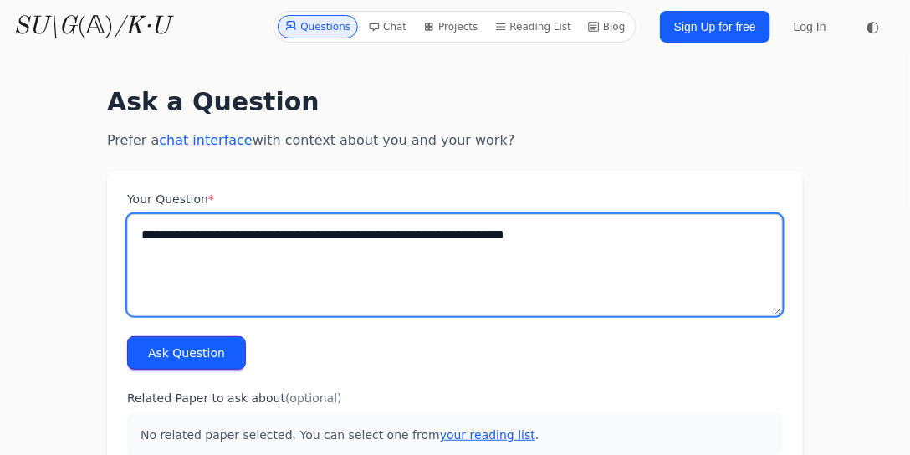
click at [413, 237] on textarea "**********" at bounding box center [455, 265] width 656 height 102
type textarea "**********"
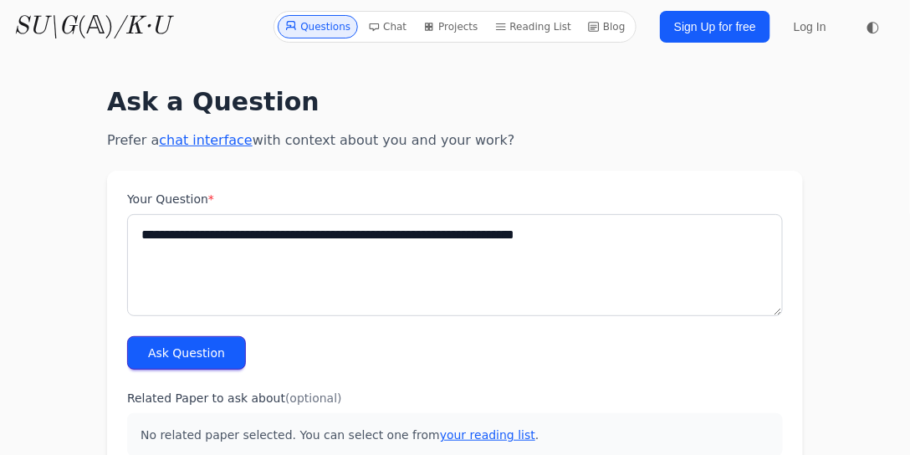
click at [170, 348] on button "Ask Question" at bounding box center [186, 352] width 119 height 33
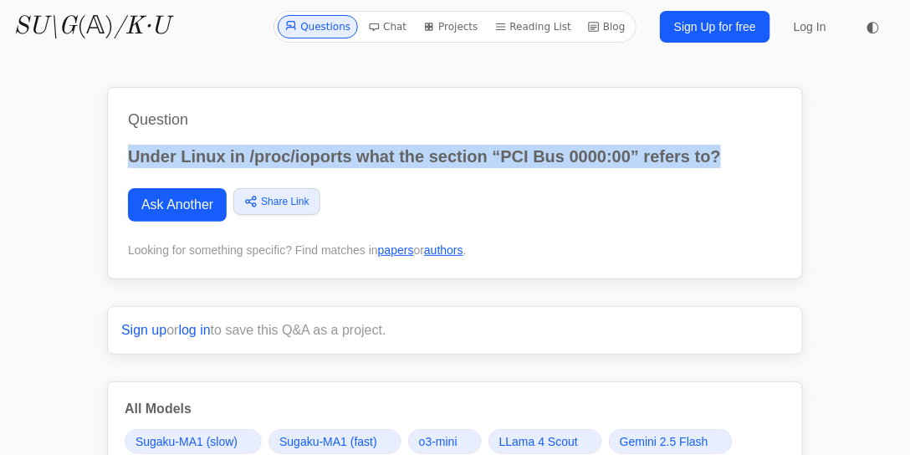
drag, startPoint x: 720, startPoint y: 155, endPoint x: 100, endPoint y: 144, distance: 620.7
copy p "Under Linux in /proc/ioports what the section “PCI Bus 0000:00” refers to?"
click at [202, 208] on link "Ask Another" at bounding box center [177, 204] width 99 height 33
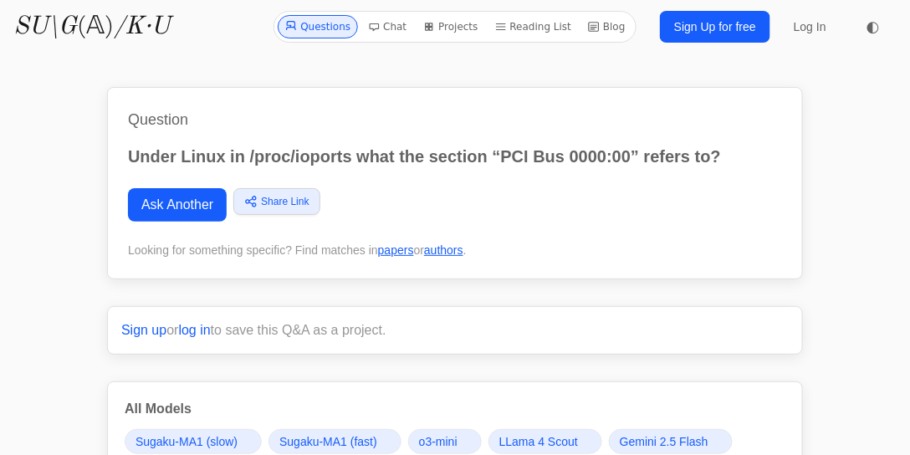
click at [784, 199] on div "Question Under Linux in /proc/ioports what the section “PCI Bus 0000:00” refers…" at bounding box center [455, 183] width 696 height 192
click at [187, 202] on link "Ask Another" at bounding box center [177, 204] width 99 height 33
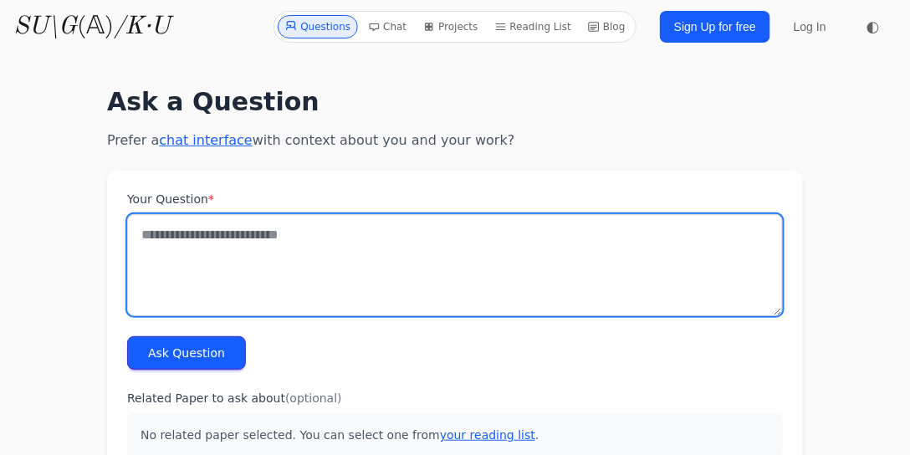
click at [271, 257] on textarea "Your Question *" at bounding box center [455, 265] width 656 height 102
paste textarea "**********"
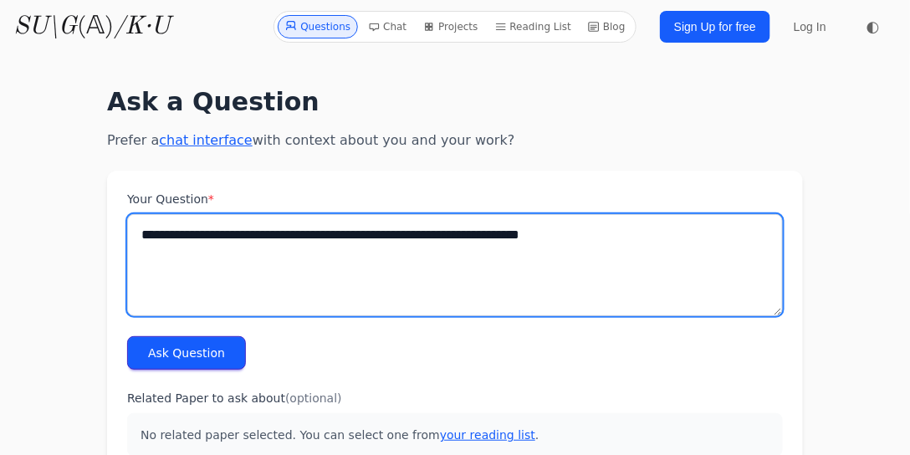
type textarea "**********"
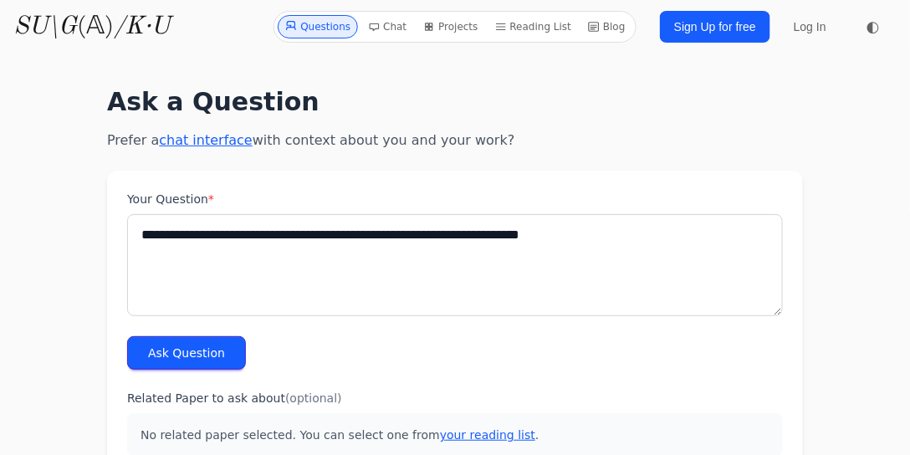
click at [210, 351] on button "Ask Question" at bounding box center [186, 352] width 119 height 33
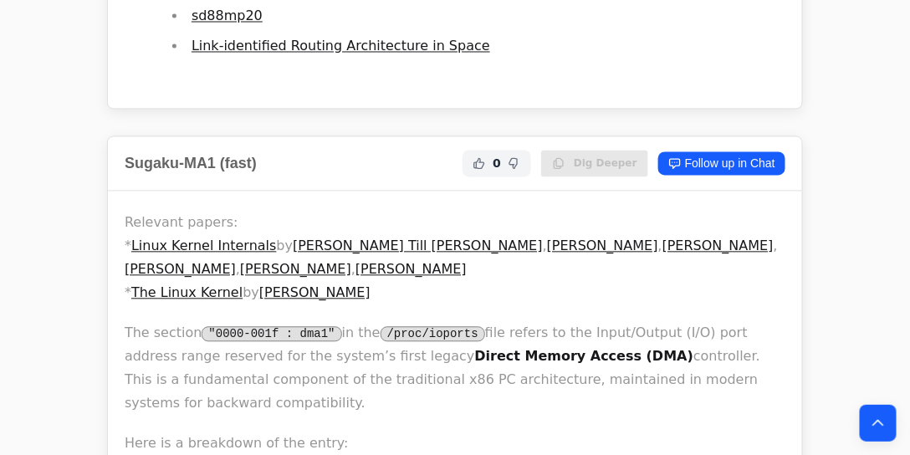
scroll to position [4380, 0]
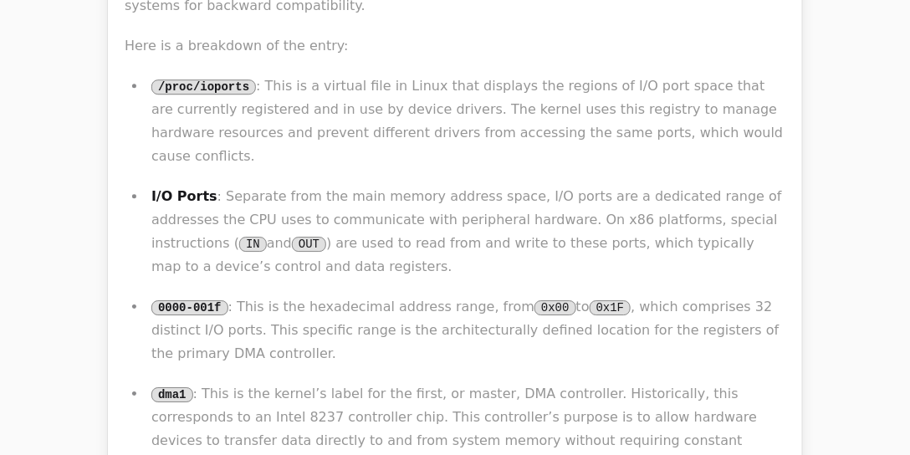
drag, startPoint x: 614, startPoint y: 187, endPoint x: 646, endPoint y: 197, distance: 33.3
click at [651, 382] on p "dma1 : This is the kernel’s label for the first, or master, DMA controller. His…" at bounding box center [468, 452] width 634 height 141
click at [413, 382] on p "dma1 : This is the kernel’s label for the first, or master, DMA controller. His…" at bounding box center [468, 452] width 634 height 141
click at [452, 382] on p "dma1 : This is the kernel’s label for the first, or master, DMA controller. His…" at bounding box center [468, 452] width 634 height 141
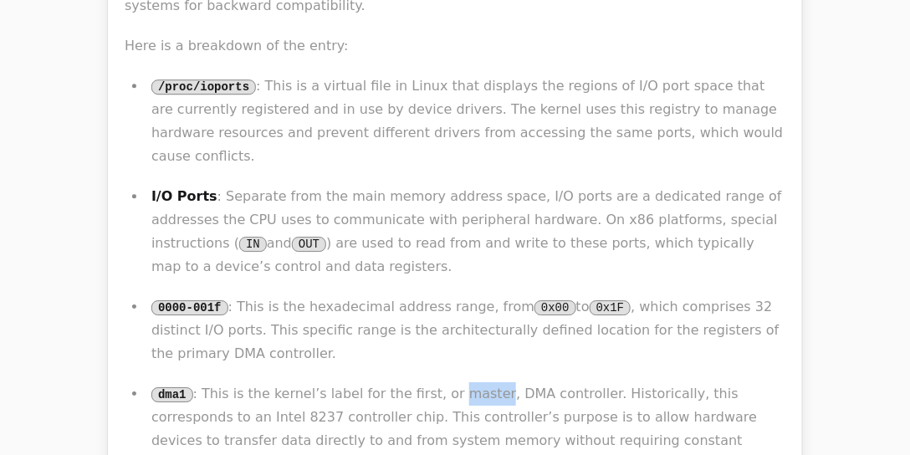
click at [452, 382] on p "dma1 : This is the kernel’s label for the first, or master, DMA controller. His…" at bounding box center [468, 452] width 634 height 141
click at [603, 382] on p "dma1 : This is the kernel’s label for the first, or master, DMA controller. His…" at bounding box center [468, 452] width 634 height 141
click at [604, 382] on p "dma1 : This is the kernel’s label for the first, or master, DMA controller. His…" at bounding box center [468, 452] width 634 height 141
click at [504, 382] on p "dma1 : This is the kernel’s label for the first, or master, DMA controller. His…" at bounding box center [468, 452] width 634 height 141
click at [549, 382] on p "dma1 : This is the kernel’s label for the first, or master, DMA controller. His…" at bounding box center [468, 452] width 634 height 141
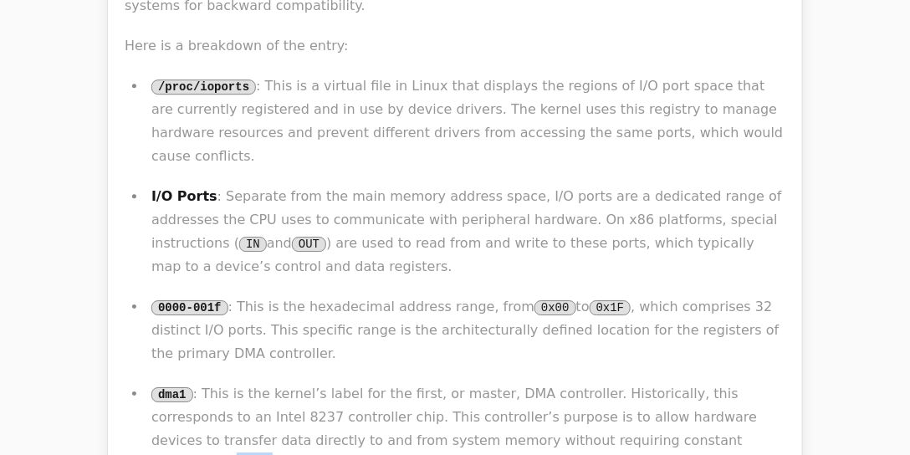
click at [549, 382] on p "dma1 : This is the kernel’s label for the first, or master, DMA controller. His…" at bounding box center [468, 452] width 634 height 141
click at [708, 382] on p "dma1 : This is the kernel’s label for the first, or master, DMA controller. His…" at bounding box center [468, 452] width 634 height 141
click at [533, 382] on p "dma1 : This is the kernel’s label for the first, or master, DMA controller. His…" at bounding box center [468, 452] width 634 height 141
click at [560, 382] on p "dma1 : This is the kernel’s label for the first, or master, DMA controller. His…" at bounding box center [468, 452] width 634 height 141
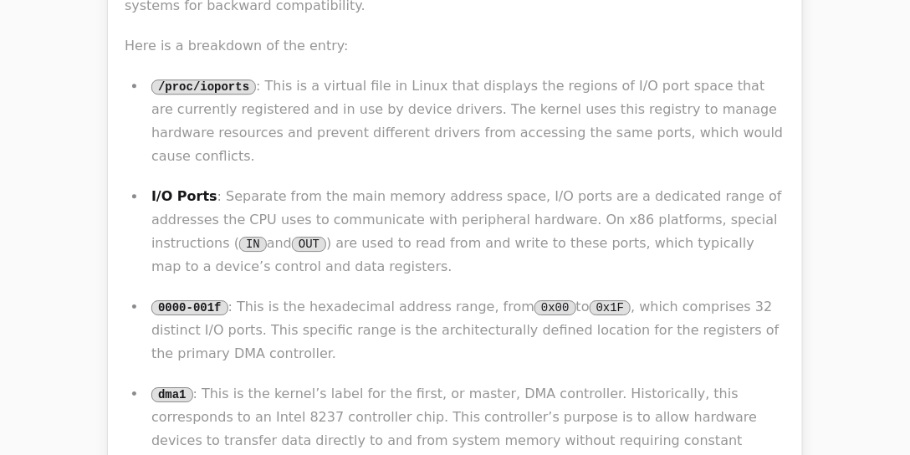
click at [669, 382] on p "dma1 : This is the kernel’s label for the first, or master, DMA controller. His…" at bounding box center [468, 452] width 634 height 141
click at [514, 382] on p "dma1 : This is the kernel’s label for the first, or master, DMA controller. His…" at bounding box center [468, 452] width 634 height 141
click at [579, 382] on p "dma1 : This is the kernel’s label for the first, or master, DMA controller. His…" at bounding box center [468, 452] width 634 height 141
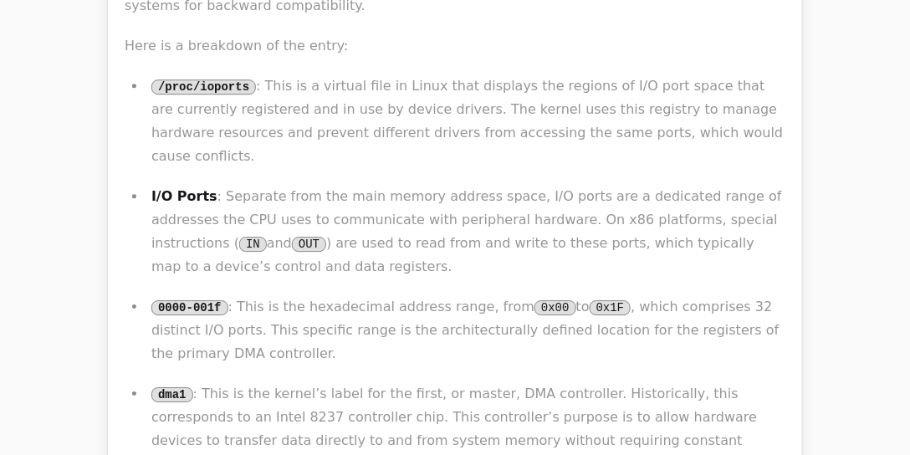
click at [562, 382] on p "dma1 : This is the kernel’s label for the first, or master, DMA controller. His…" at bounding box center [468, 452] width 634 height 141
click at [657, 382] on p "dma1 : This is the kernel’s label for the first, or master, DMA controller. His…" at bounding box center [468, 452] width 634 height 141
click at [795, 312] on div "Relevant papers: * Linux Kernel Internals by Michael Till Beck , Harold Bohme ,…" at bounding box center [455, 234] width 694 height 883
click at [649, 382] on p "dma1 : This is the kernel’s label for the first, or master, DMA controller. His…" at bounding box center [468, 452] width 634 height 141
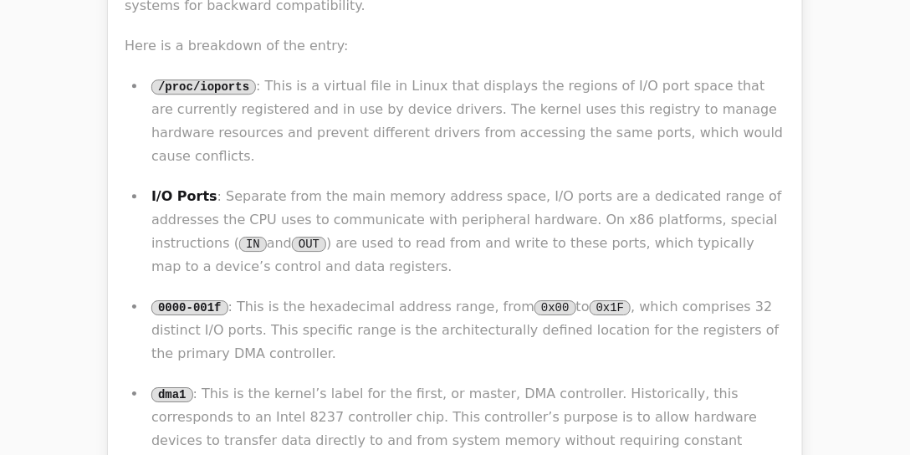
click at [639, 382] on p "dma1 : This is the kernel’s label for the first, or master, DMA controller. His…" at bounding box center [468, 452] width 634 height 141
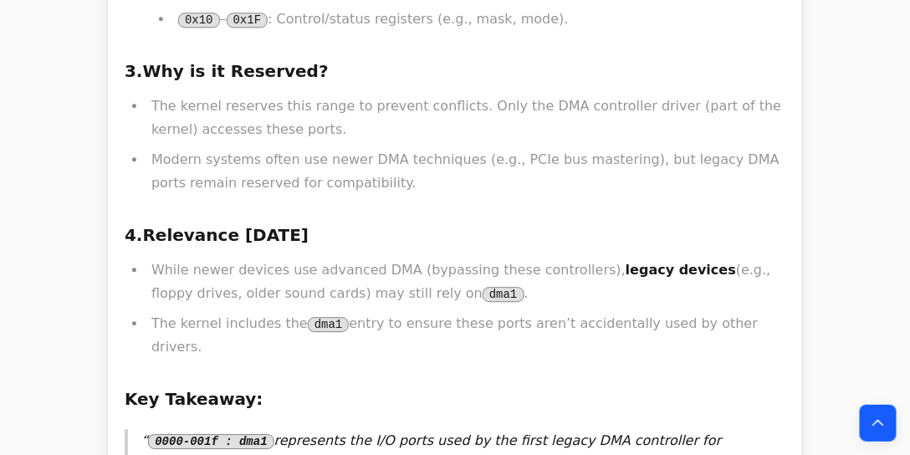
scroll to position [12592, 0]
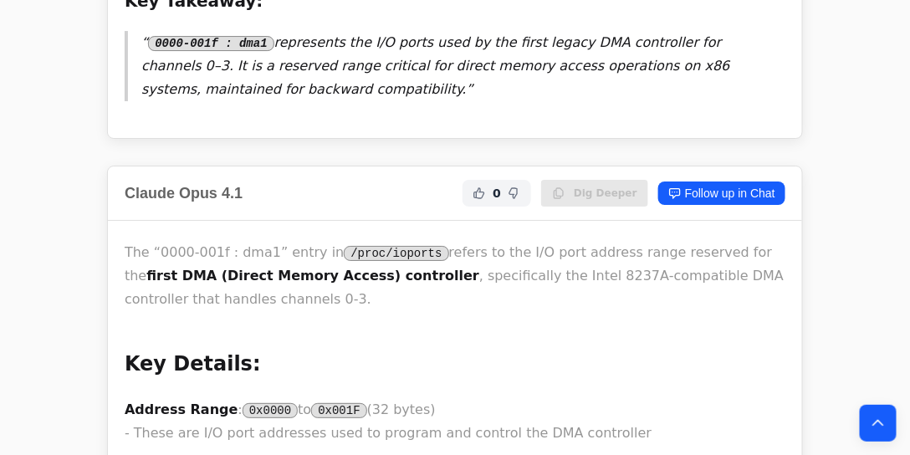
drag, startPoint x: 383, startPoint y: 191, endPoint x: 473, endPoint y: 188, distance: 90.4
drag, startPoint x: 400, startPoint y: 201, endPoint x: 485, endPoint y: 198, distance: 85.4
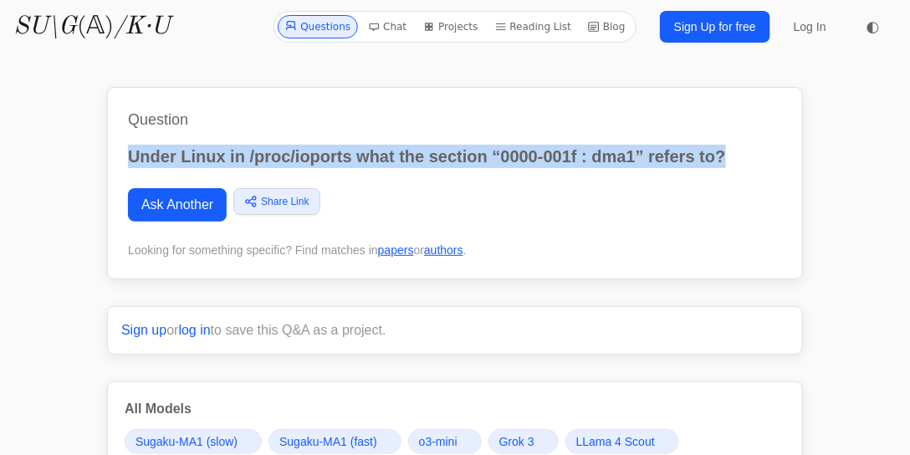
drag, startPoint x: 129, startPoint y: 155, endPoint x: 747, endPoint y: 154, distance: 618.1
click at [747, 154] on p "Under Linux in /proc/ioports what the section “0000-001f : dma1” refers to?" at bounding box center [455, 156] width 654 height 23
copy p "Under Linux in /proc/ioports what the section “0000-001f : dma1” refers to?"
click at [164, 200] on link "Ask Another" at bounding box center [177, 204] width 99 height 33
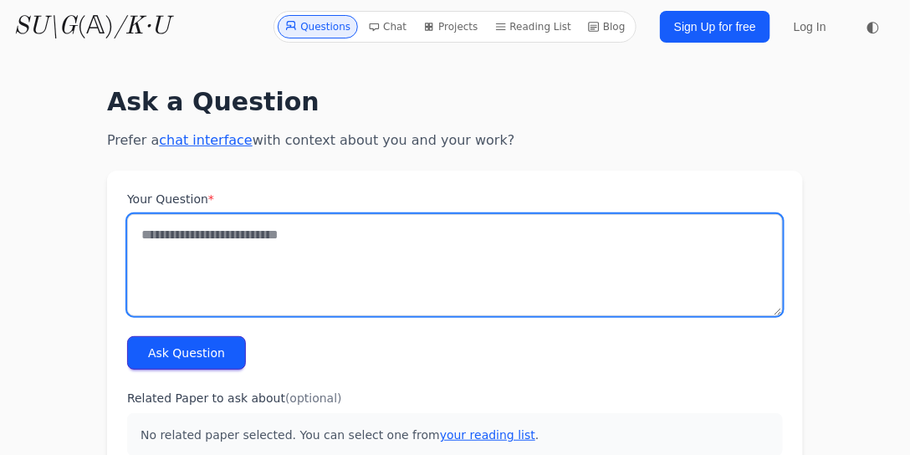
click at [236, 289] on textarea "Your Question *" at bounding box center [455, 265] width 656 height 102
paste textarea "**********"
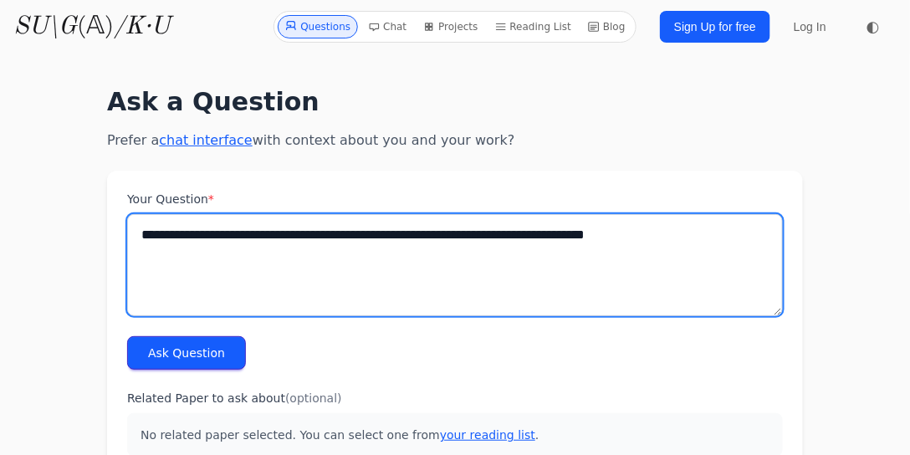
type textarea "**********"
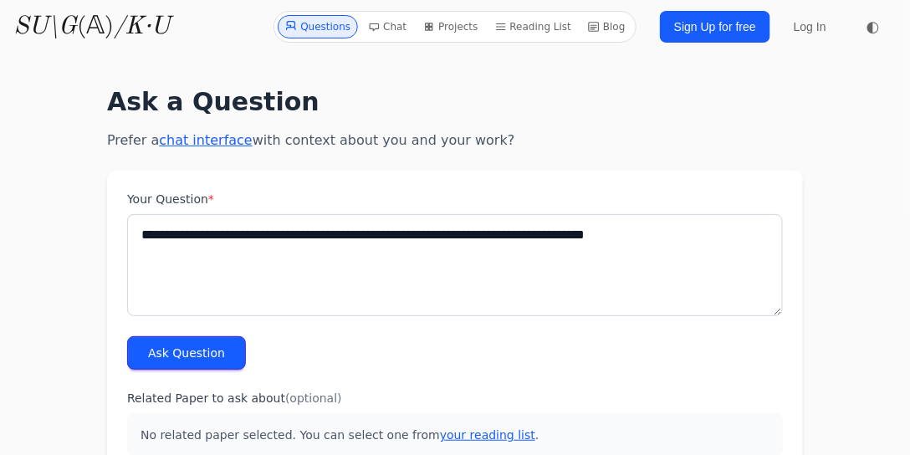
click at [181, 355] on button "Ask Question" at bounding box center [186, 352] width 119 height 33
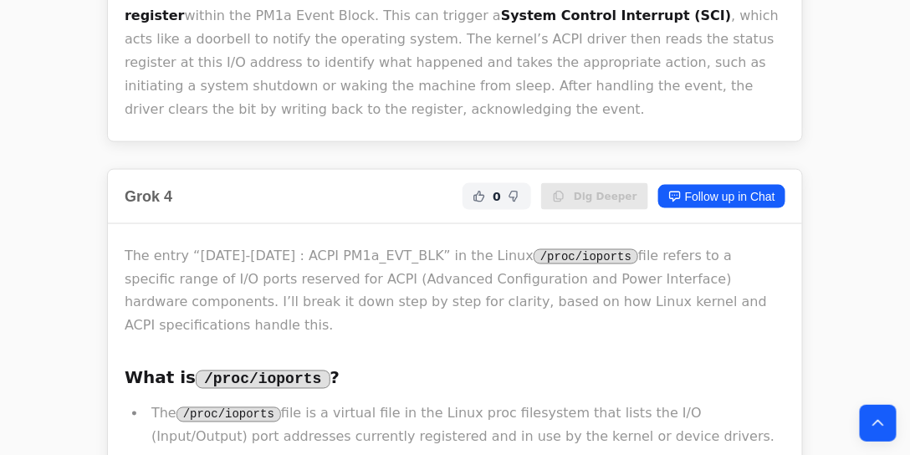
scroll to position [2283, 0]
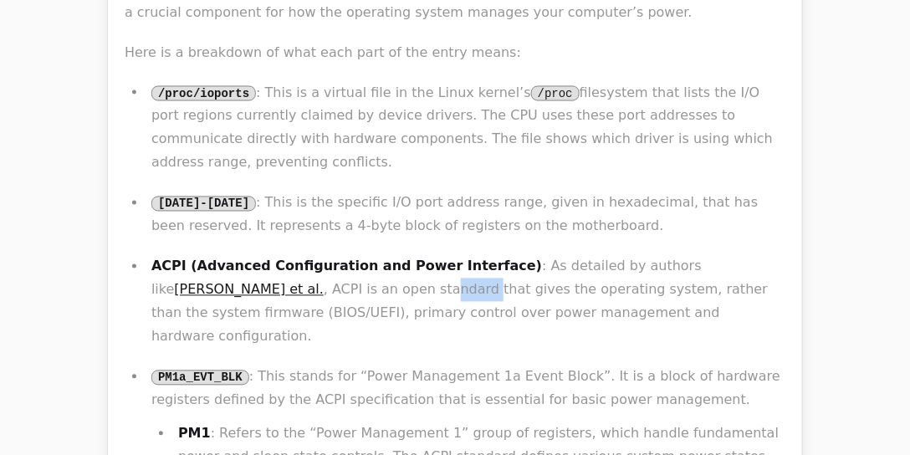
drag, startPoint x: 262, startPoint y: 62, endPoint x: 303, endPoint y: 64, distance: 41.0
click at [303, 255] on p "ACPI (Advanced Configuration and Power Interface) : As detailed by authors like…" at bounding box center [468, 302] width 634 height 94
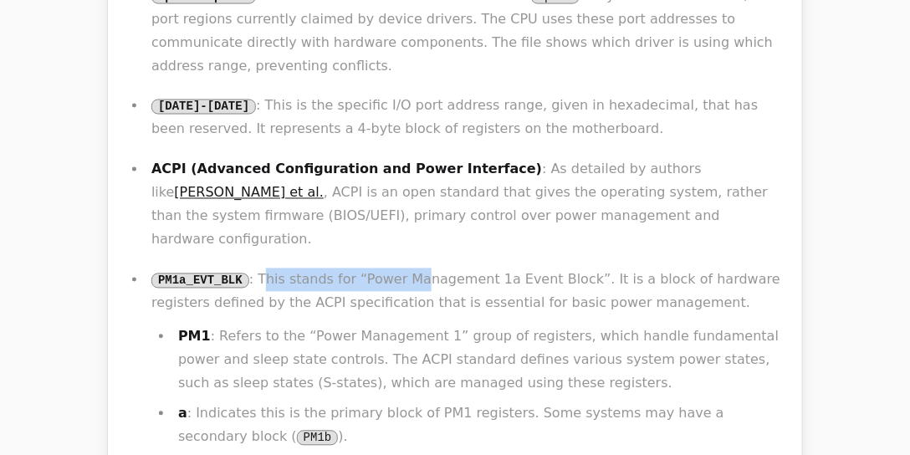
drag, startPoint x: 259, startPoint y: 90, endPoint x: 403, endPoint y: 91, distance: 143.9
click at [403, 268] on p "PM1a_EVT_BLK : This stands for “Power Management 1a Event Block”. It is a block…" at bounding box center [468, 291] width 634 height 47
click at [435, 268] on p "PM1a_EVT_BLK : This stands for “Power Management 1a Event Block”. It is a block…" at bounding box center [468, 291] width 634 height 47
click at [401, 268] on p "PM1a_EVT_BLK : This stands for “Power Management 1a Event Block”. It is a block…" at bounding box center [468, 291] width 634 height 47
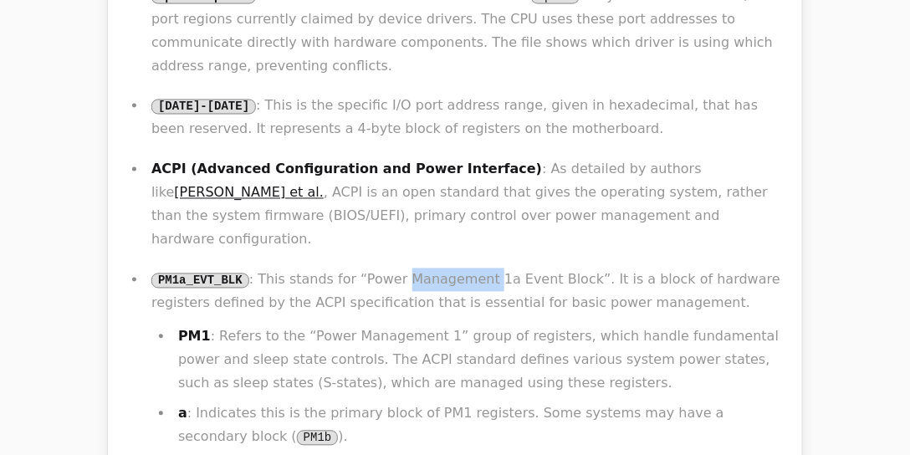
click at [401, 268] on p "PM1a_EVT_BLK : This stands for “Power Management 1a Event Block”. It is a block…" at bounding box center [468, 291] width 634 height 47
click at [431, 268] on p "PM1a_EVT_BLK : This stands for “Power Management 1a Event Block”. It is a block…" at bounding box center [468, 291] width 634 height 47
click at [473, 268] on p "PM1a_EVT_BLK : This stands for “Power Management 1a Event Block”. It is a block…" at bounding box center [468, 291] width 634 height 47
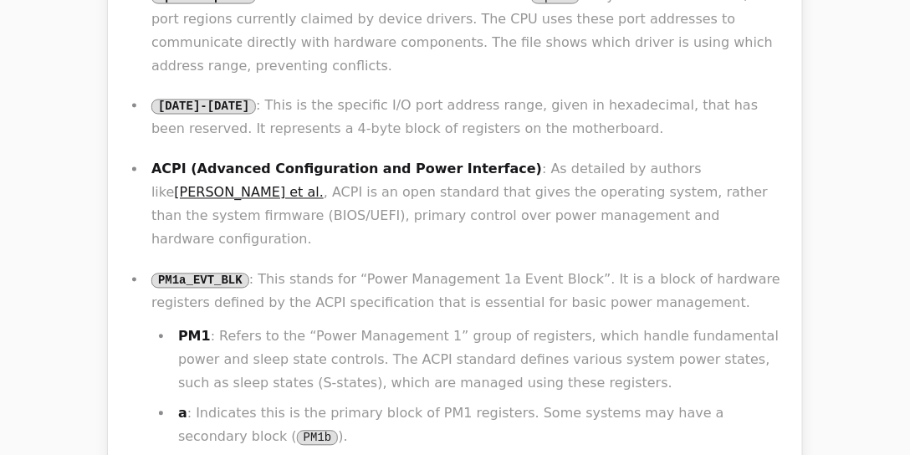
click at [499, 268] on p "PM1a_EVT_BLK : This stands for “Power Management 1a Event Block”. It is a block…" at bounding box center [468, 291] width 634 height 47
click at [512, 268] on p "PM1a_EVT_BLK : This stands for “Power Management 1a Event Block”. It is a block…" at bounding box center [468, 291] width 634 height 47
drag, startPoint x: 641, startPoint y: 111, endPoint x: 642, endPoint y: 121, distance: 10.2
click at [642, 268] on p "PM1a_EVT_BLK : This stands for “Power Management 1a Event Block”. It is a block…" at bounding box center [468, 291] width 634 height 47
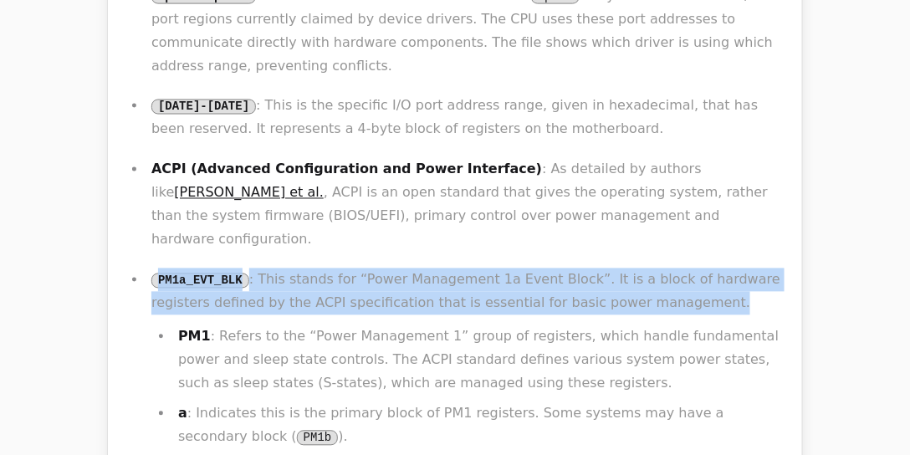
drag, startPoint x: 322, startPoint y: 66, endPoint x: 644, endPoint y: 115, distance: 325.7
click at [644, 115] on ul "/proc/ioports : This is a virtual file in the Linux kernel’s /proc filesystem t…" at bounding box center [455, 243] width 661 height 519
click at [679, 268] on p "PM1a_EVT_BLK : This stands for “Power Management 1a Event Block”. It is a block…" at bounding box center [468, 291] width 634 height 47
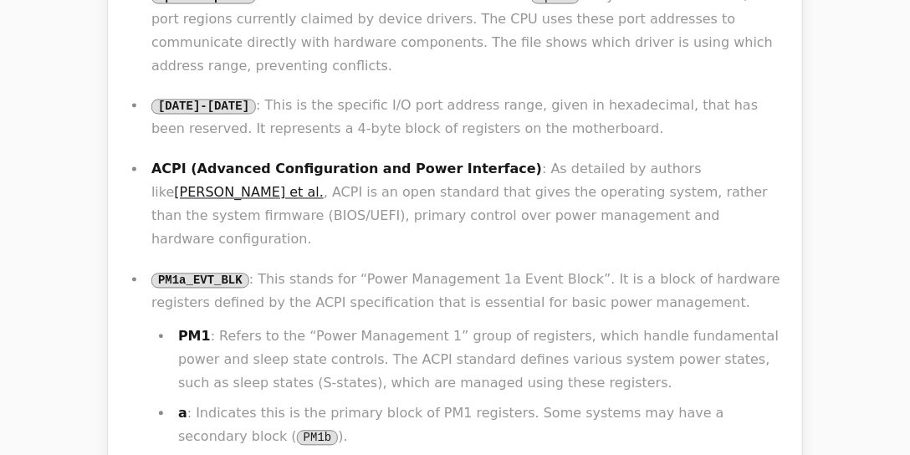
click at [656, 268] on p "PM1a_EVT_BLK : This stands for “Power Management 1a Event Block”. It is a block…" at bounding box center [468, 291] width 634 height 47
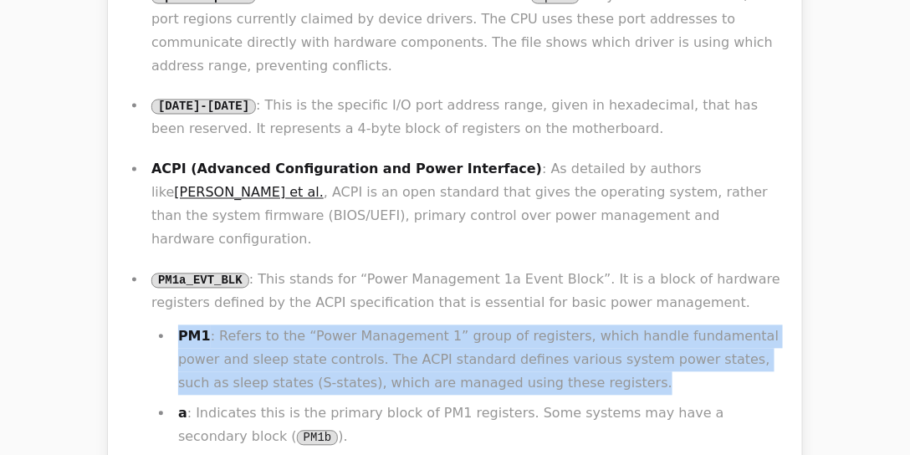
drag, startPoint x: 703, startPoint y: 122, endPoint x: 681, endPoint y: 188, distance: 69.6
click at [681, 268] on li "PM1a_EVT_BLK : This stands for “Power Management 1a Event Block”. It is a block…" at bounding box center [465, 385] width 639 height 234
click at [693, 325] on li "PM1 : Refers to the “Power Management 1” group of registers, which handle funda…" at bounding box center [479, 360] width 612 height 70
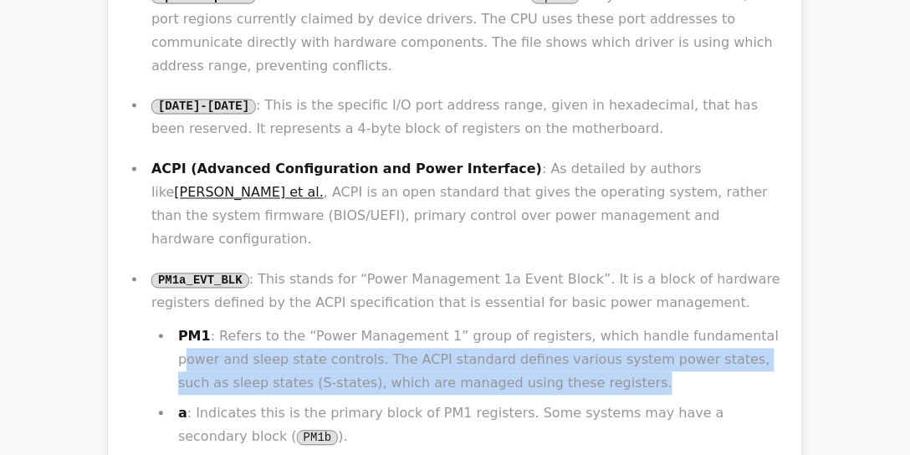
drag, startPoint x: 711, startPoint y: 129, endPoint x: 703, endPoint y: 188, distance: 59.9
click at [703, 268] on li "PM1a_EVT_BLK : This stands for “Power Management 1a Event Block”. It is a block…" at bounding box center [465, 385] width 639 height 234
click at [744, 325] on li "PM1 : Refers to the “Power Management 1” group of registers, which handle funda…" at bounding box center [479, 360] width 612 height 70
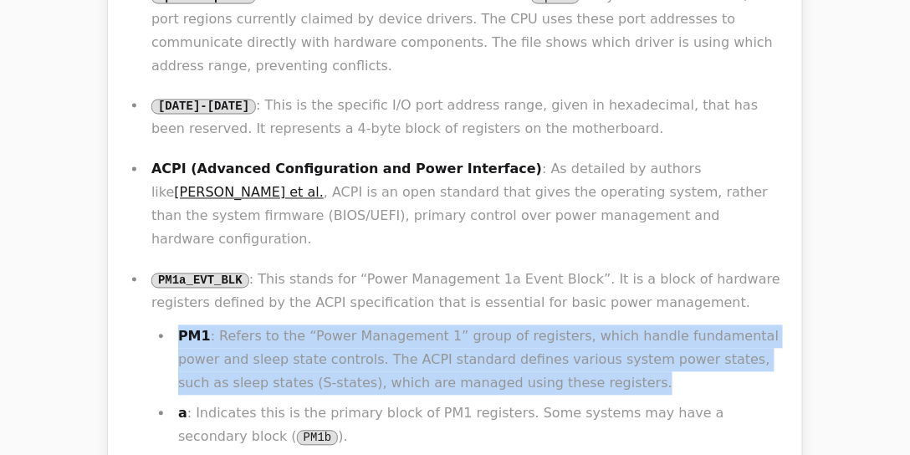
drag, startPoint x: 710, startPoint y: 192, endPoint x: 703, endPoint y: 108, distance: 83.9
click at [703, 268] on li "PM1a_EVT_BLK : This stands for “Power Management 1a Event Block”. It is a block…" at bounding box center [465, 385] width 639 height 234
click at [744, 268] on p "PM1a_EVT_BLK : This stands for “Power Management 1a Event Block”. It is a block…" at bounding box center [468, 291] width 634 height 47
drag, startPoint x: 685, startPoint y: 120, endPoint x: 696, endPoint y: 202, distance: 81.9
click at [696, 268] on li "PM1a_EVT_BLK : This stands for “Power Management 1a Event Block”. It is a block…" at bounding box center [465, 385] width 639 height 234
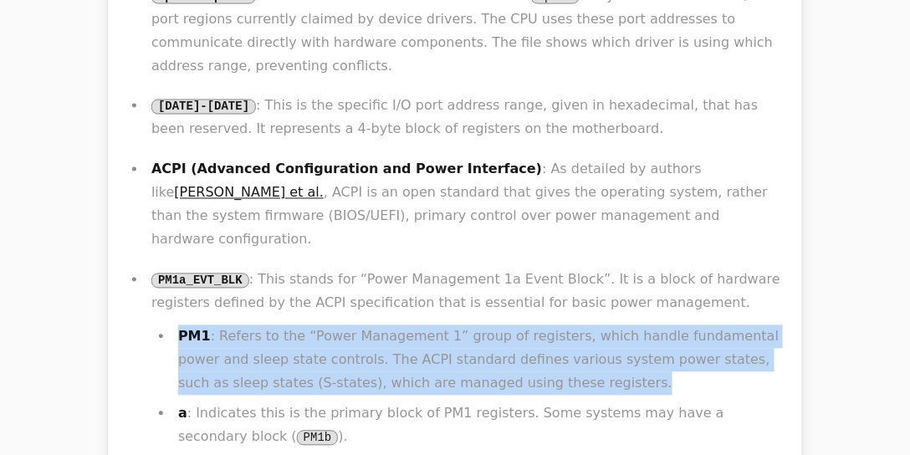
click at [721, 325] on li "PM1 : Refers to the “Power Management 1” group of registers, which handle funda…" at bounding box center [479, 360] width 612 height 70
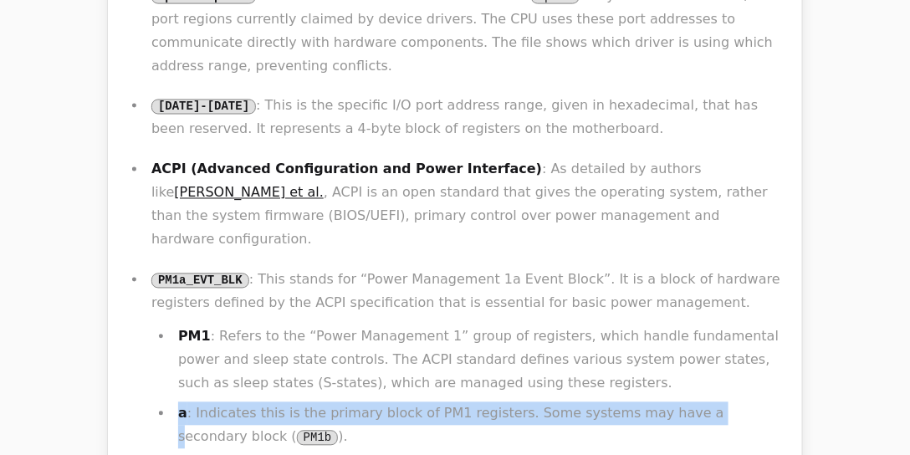
drag, startPoint x: 657, startPoint y: 189, endPoint x: 696, endPoint y: 231, distance: 57.4
click at [664, 325] on ul "PM1 : Refers to the “Power Management 1” group of registers, which handle funda…" at bounding box center [468, 413] width 634 height 177
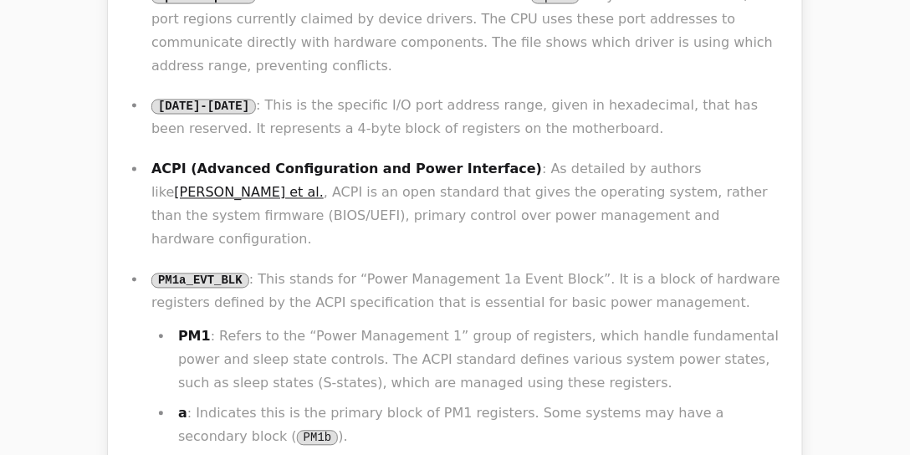
click at [713, 402] on li "a : Indicates this is the primary block of PM1 registers. Some systems may have…" at bounding box center [479, 425] width 612 height 47
click at [656, 325] on li "PM1 : Refers to the “Power Management 1” group of registers, which handle funda…" at bounding box center [479, 360] width 612 height 70
click at [657, 325] on li "PM1 : Refers to the “Power Management 1” group of registers, which handle funda…" at bounding box center [479, 360] width 612 height 70
click at [555, 325] on li "PM1 : Refers to the “Power Management 1” group of registers, which handle funda…" at bounding box center [479, 360] width 612 height 70
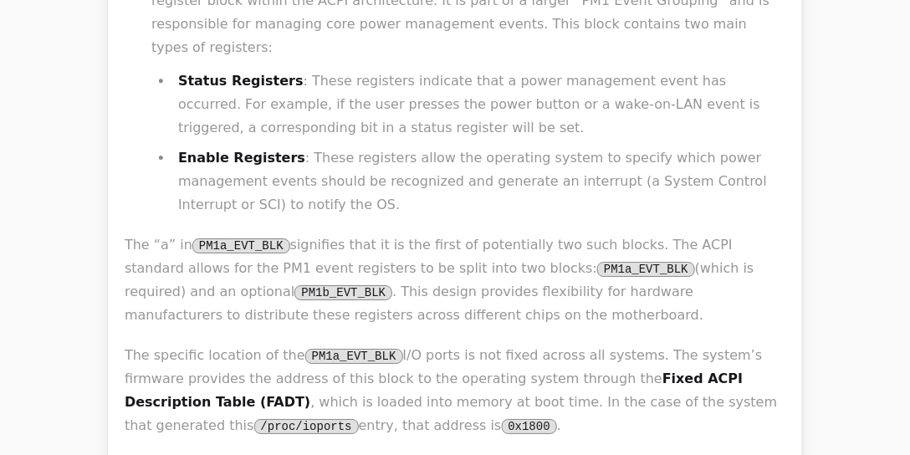
scroll to position [0, 0]
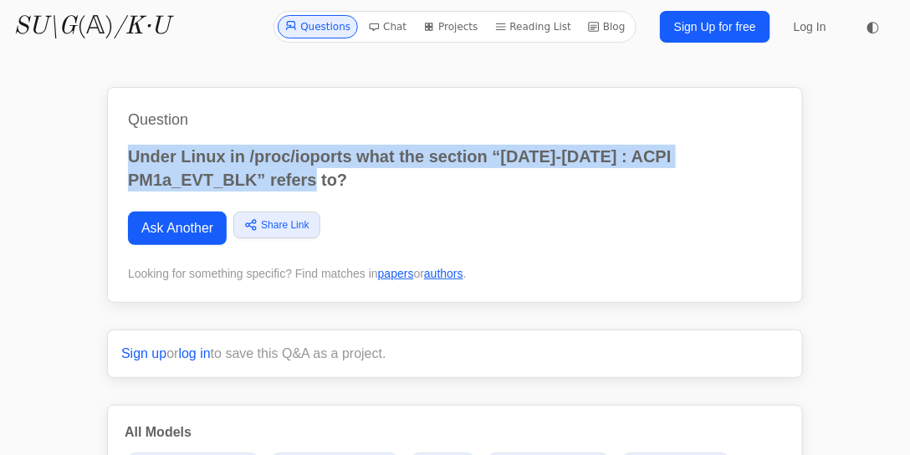
drag, startPoint x: 209, startPoint y: 174, endPoint x: 37, endPoint y: 142, distance: 175.2
copy p "Under Linux in /proc/ioports what the section “1800-1803 : ACPI PM1a_EVT_BLK” r…"
click at [193, 231] on link "Ask Another" at bounding box center [177, 228] width 99 height 33
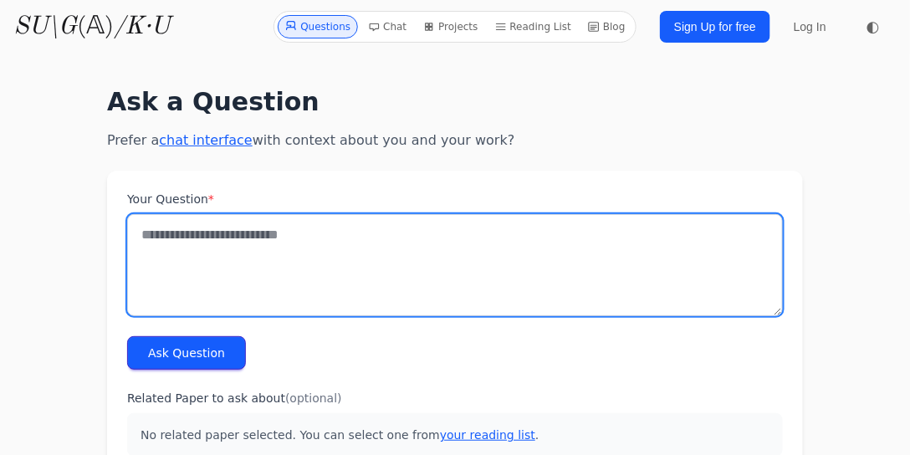
click at [262, 251] on textarea "Your Question *" at bounding box center [455, 265] width 656 height 102
paste textarea "**********"
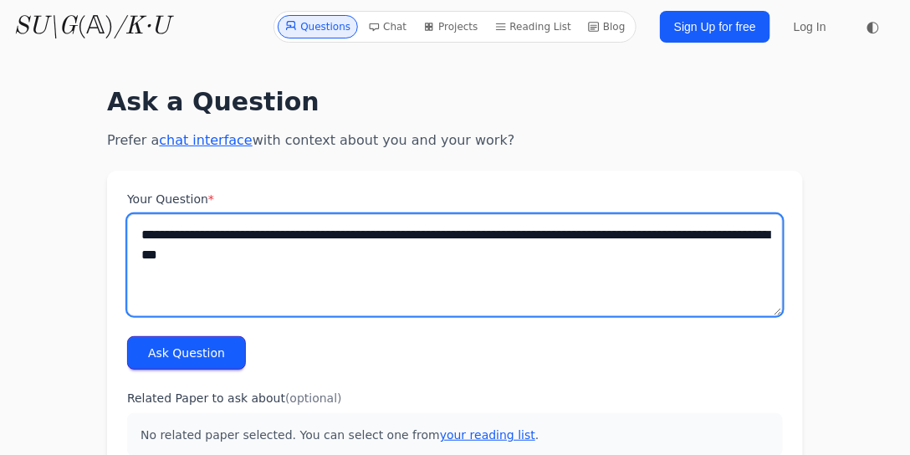
click at [192, 255] on textarea "**********" at bounding box center [455, 265] width 656 height 102
type textarea "**********"
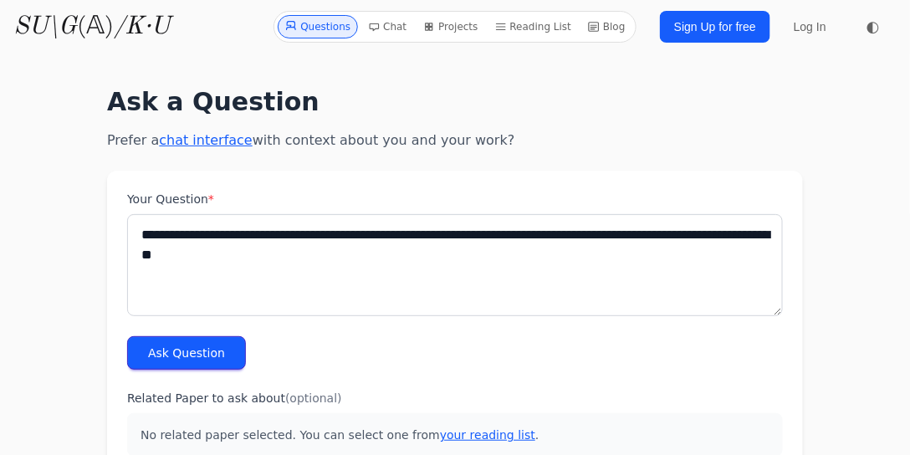
click at [201, 349] on button "Ask Question" at bounding box center [186, 352] width 119 height 33
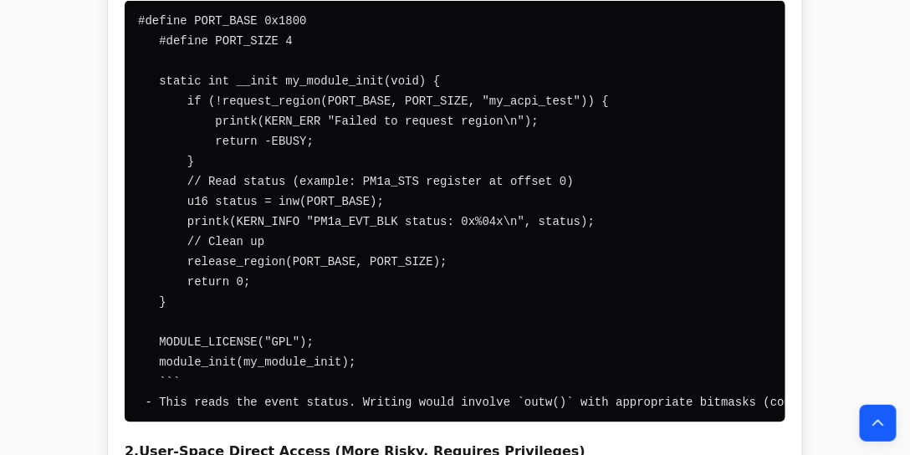
scroll to position [14967, 0]
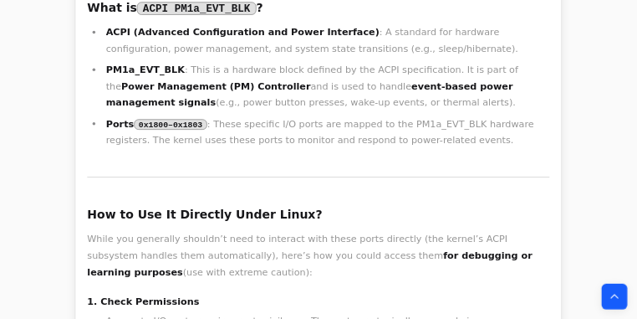
scroll to position [0, 0]
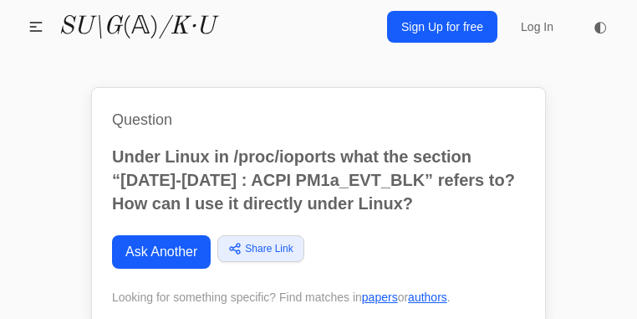
drag, startPoint x: 917, startPoint y: 2, endPoint x: 460, endPoint y: 120, distance: 471.9
click at [460, 120] on h1 "Question" at bounding box center [318, 119] width 413 height 23
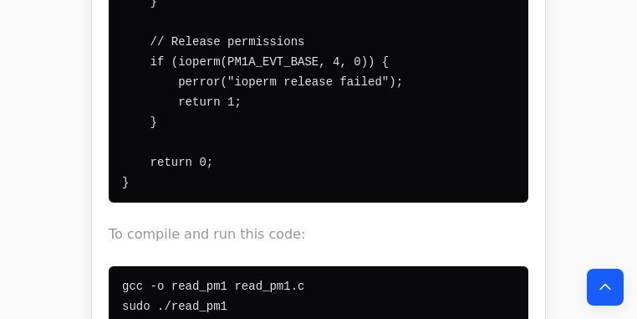
scroll to position [3623, 0]
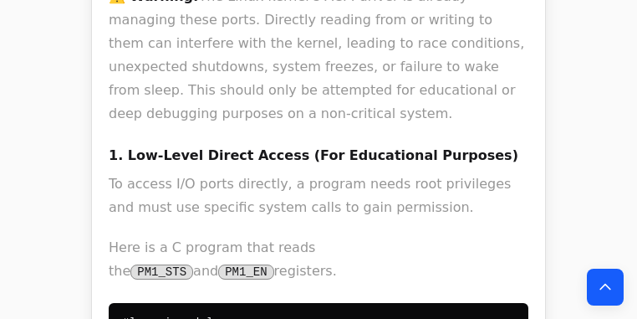
scroll to position [6410, 0]
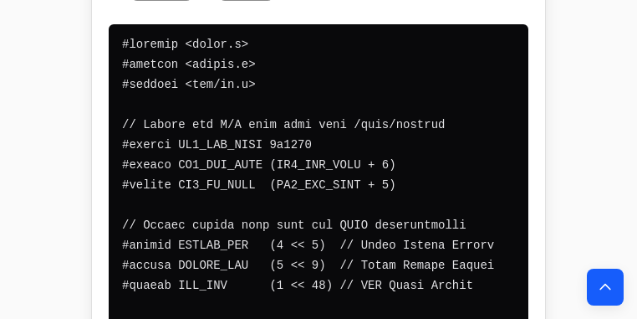
drag, startPoint x: 403, startPoint y: 18, endPoint x: 435, endPoint y: 85, distance: 74.8
drag, startPoint x: 401, startPoint y: 78, endPoint x: 385, endPoint y: 23, distance: 56.9
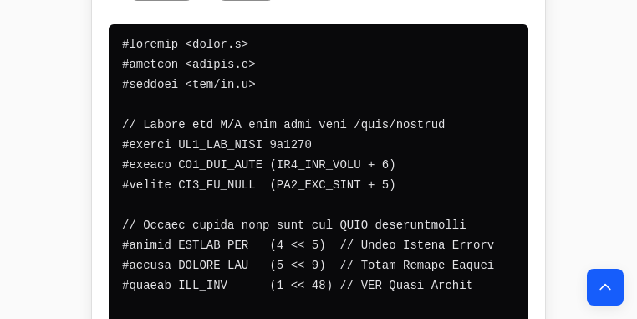
drag, startPoint x: 371, startPoint y: 18, endPoint x: 391, endPoint y: 70, distance: 56.1
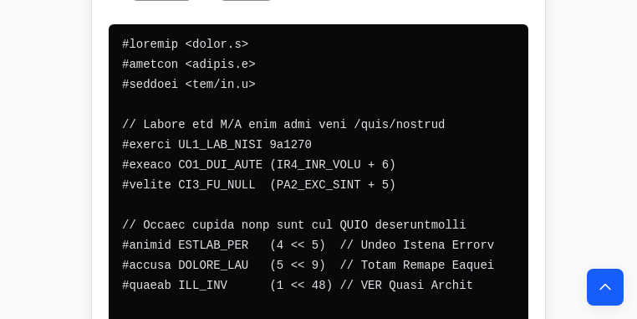
drag, startPoint x: 388, startPoint y: 79, endPoint x: 380, endPoint y: 18, distance: 61.6
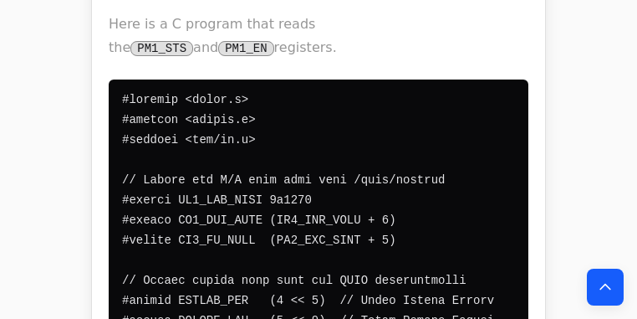
scroll to position [6331, 0]
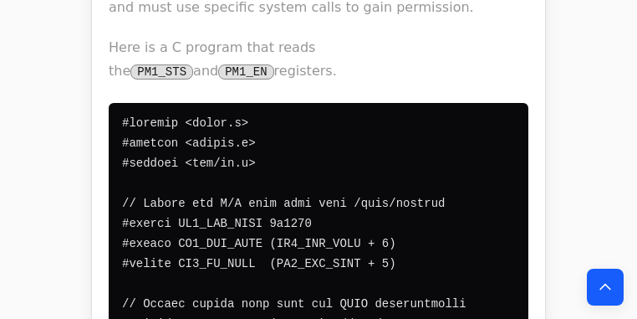
drag, startPoint x: 371, startPoint y: 80, endPoint x: 38, endPoint y: 100, distance: 332.6
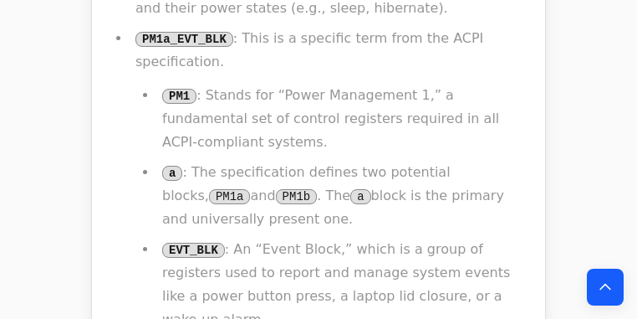
scroll to position [5495, 0]
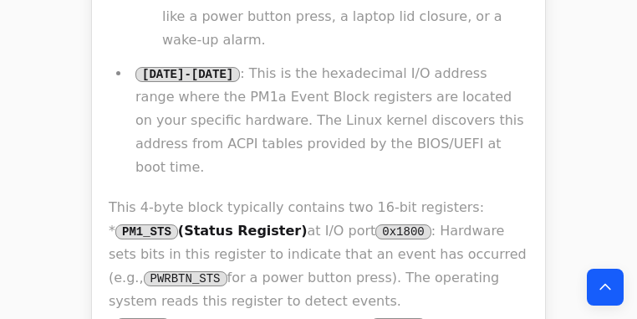
drag, startPoint x: 359, startPoint y: 79, endPoint x: 412, endPoint y: 157, distance: 94.0
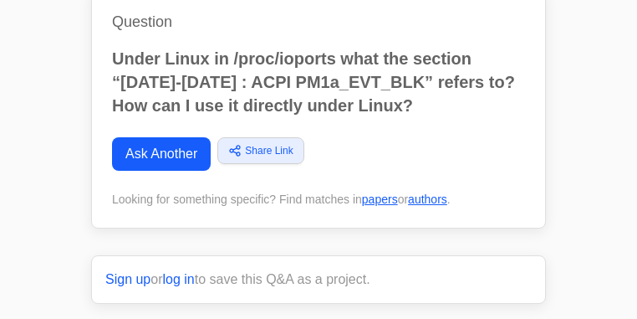
scroll to position [0, 0]
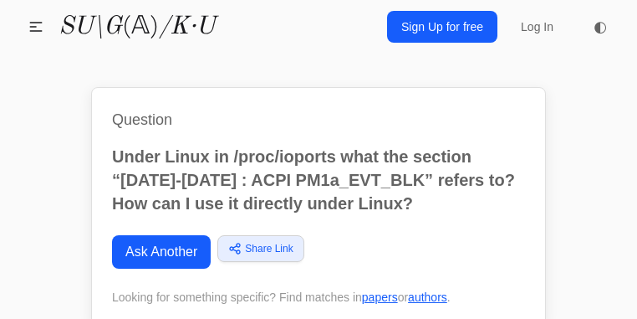
click at [379, 203] on p "Under Linux in /proc/ioports what the section “1800-1803 : ACPI PM1a_EVT_BLK” r…" at bounding box center [318, 180] width 413 height 70
drag, startPoint x: 345, startPoint y: 120, endPoint x: 364, endPoint y: 197, distance: 78.5
click at [364, 197] on div "Question Under Linux in /proc/ioports what the section “1800-1803 : ACPI PM1a_E…" at bounding box center [318, 206] width 455 height 239
click at [407, 197] on p "Under Linux in /proc/ioports what the section “1800-1803 : ACPI PM1a_EVT_BLK” r…" at bounding box center [318, 180] width 413 height 70
drag, startPoint x: 265, startPoint y: 120, endPoint x: 284, endPoint y: 194, distance: 76.9
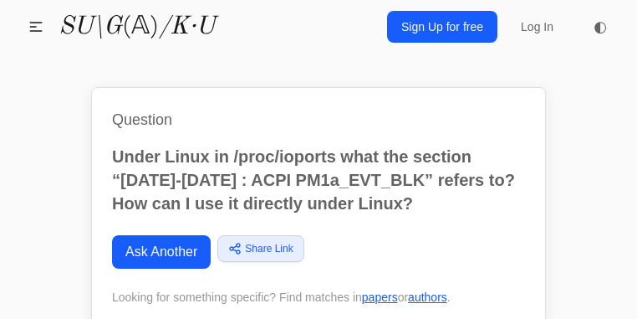
click at [284, 194] on div "Question Under Linux in /proc/ioports what the section “1800-1803 : ACPI PM1a_E…" at bounding box center [318, 206] width 455 height 239
click at [360, 192] on p "Under Linux in /proc/ioports what the section “1800-1803 : ACPI PM1a_EVT_BLK” r…" at bounding box center [318, 180] width 413 height 70
click at [333, 182] on p "Under Linux in /proc/ioports what the section “1800-1803 : ACPI PM1a_EVT_BLK” r…" at bounding box center [318, 180] width 413 height 70
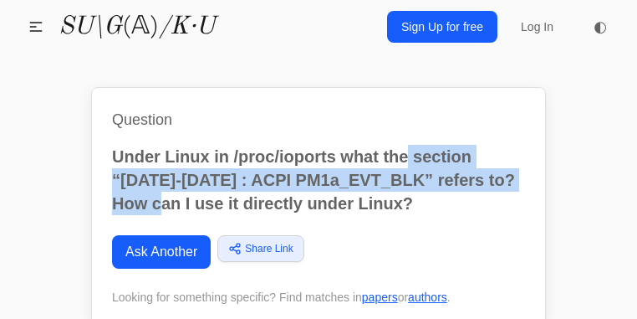
drag, startPoint x: 356, startPoint y: 139, endPoint x: 363, endPoint y: 191, distance: 52.3
click at [363, 191] on div "Question Under Linux in /proc/ioports what the section “1800-1803 : ACPI PM1a_E…" at bounding box center [318, 206] width 455 height 239
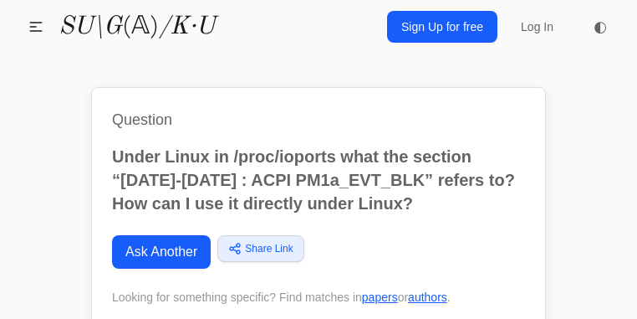
click at [411, 193] on p "Under Linux in /proc/ioports what the section “1800-1803 : ACPI PM1a_EVT_BLK” r…" at bounding box center [318, 180] width 413 height 70
click at [452, 122] on h1 "Question" at bounding box center [318, 119] width 413 height 23
click at [412, 129] on h1 "Question" at bounding box center [318, 119] width 413 height 23
click at [401, 125] on h1 "Question" at bounding box center [318, 119] width 413 height 23
click at [242, 185] on p "Under Linux in /proc/ioports what the section “1800-1803 : ACPI PM1a_EVT_BLK” r…" at bounding box center [318, 180] width 413 height 70
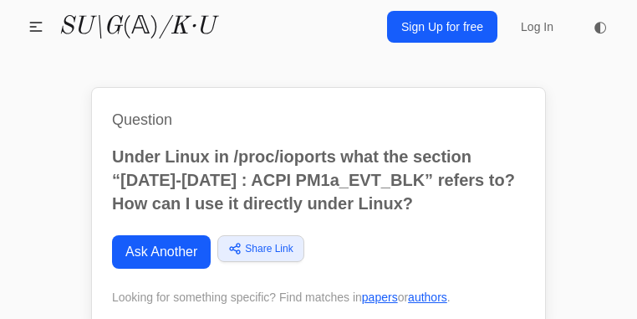
click at [333, 138] on div "Question Under Linux in /proc/ioports what the section “1800-1803 : ACPI PM1a_E…" at bounding box center [318, 206] width 455 height 239
click at [123, 249] on link "Ask Another" at bounding box center [161, 251] width 99 height 33
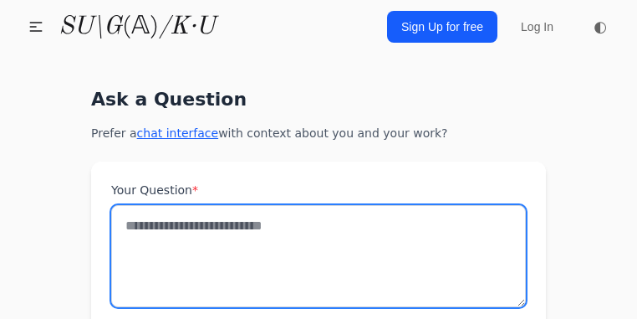
click at [193, 244] on textarea "Your Question *" at bounding box center [318, 256] width 415 height 102
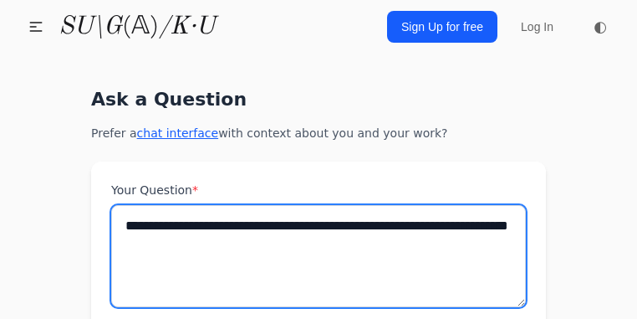
paste textarea "**********"
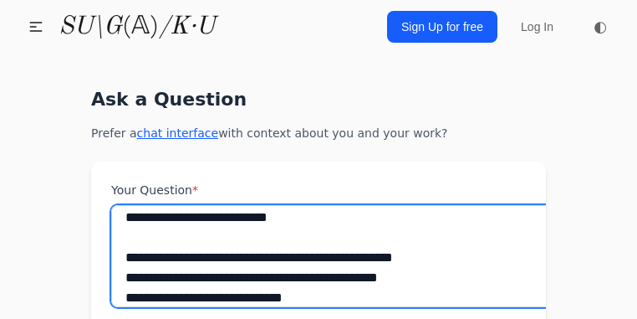
scroll to position [11, 0]
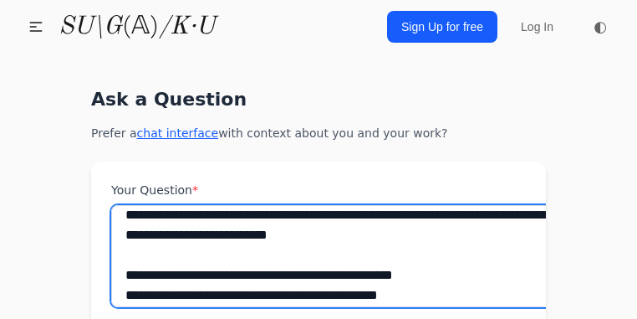
click at [111, 246] on textarea "**********" at bounding box center [369, 256] width 517 height 102
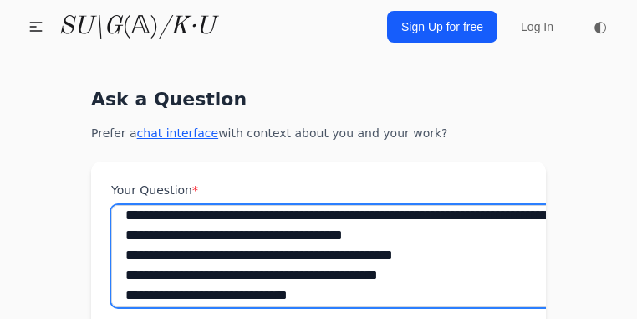
type textarea "**********"
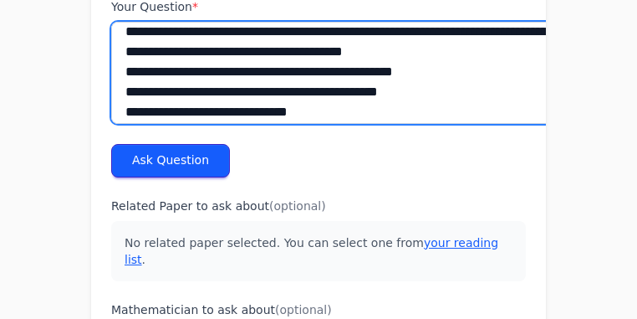
scroll to position [182, 0]
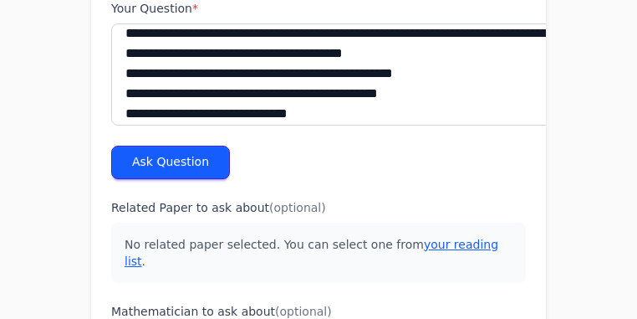
click at [122, 177] on button "Ask Question" at bounding box center [170, 162] width 119 height 33
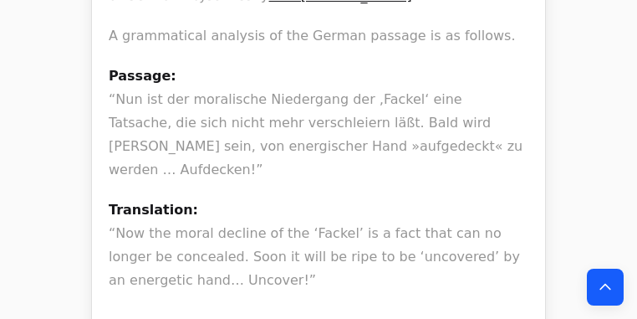
scroll to position [1120, 0]
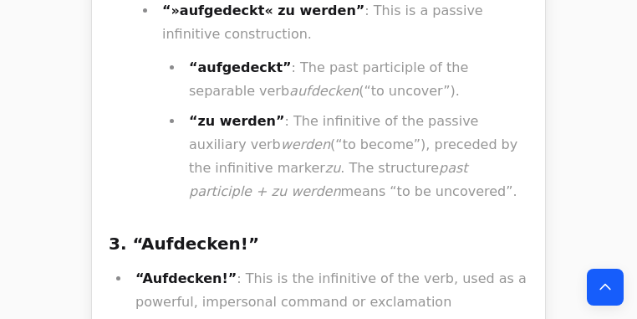
scroll to position [7086, 0]
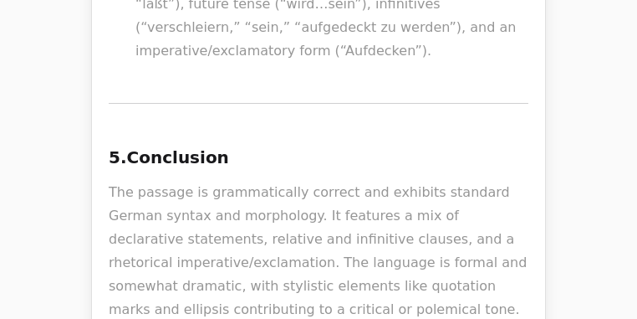
scroll to position [0, 0]
